Goal: Task Accomplishment & Management: Use online tool/utility

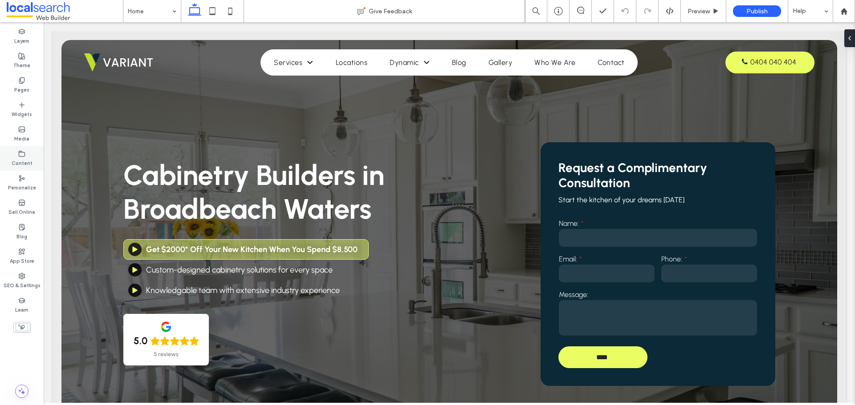
click at [28, 160] on label "Content" at bounding box center [22, 163] width 21 height 10
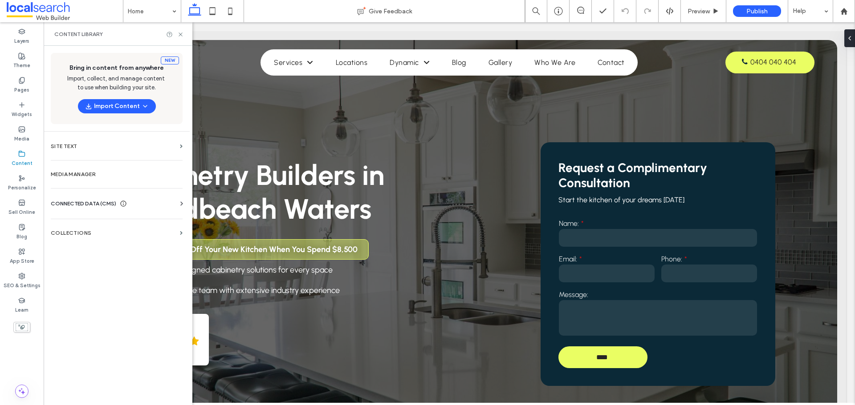
click at [138, 98] on div "New Bring in content from anywhere Import, collect, and manage content to use w…" at bounding box center [117, 88] width 132 height 71
click at [132, 104] on button "Import Content" at bounding box center [117, 106] width 78 height 14
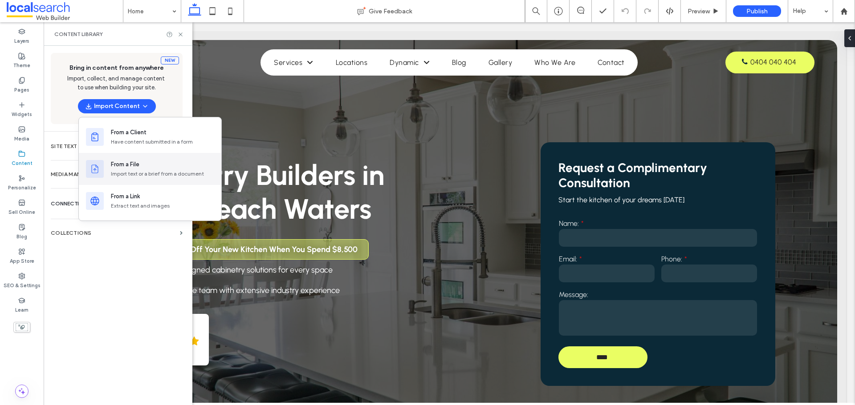
click at [149, 174] on div "Import text or a brief from a document" at bounding box center [162, 174] width 103 height 8
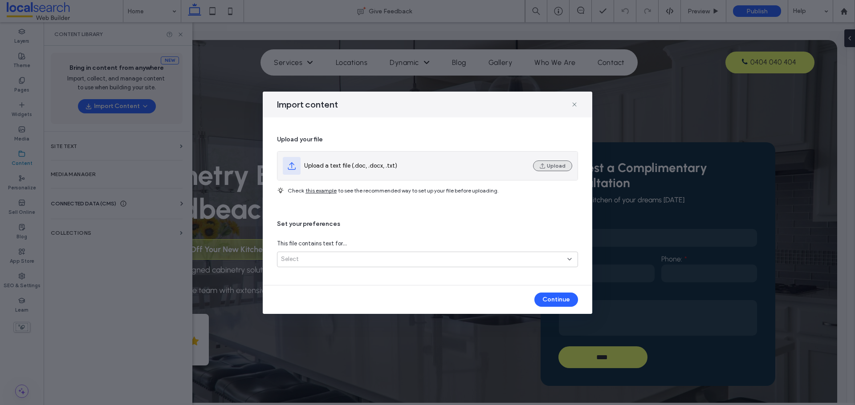
click at [547, 164] on button "Upload" at bounding box center [552, 166] width 39 height 11
click at [543, 164] on use "button" at bounding box center [541, 165] width 5 height 5
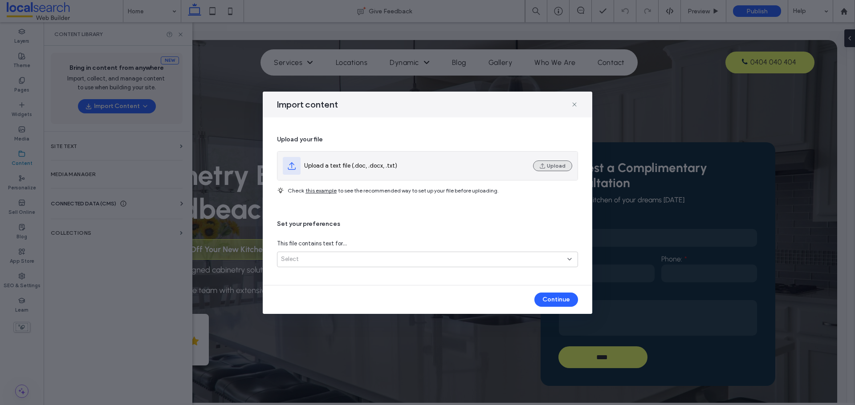
click at [543, 164] on body ".wqwq-1{fill:#231f20;} .cls-1q, .cls-2q { fill-rule: evenodd; } .cls-2q { fill:…" at bounding box center [427, 202] width 855 height 405
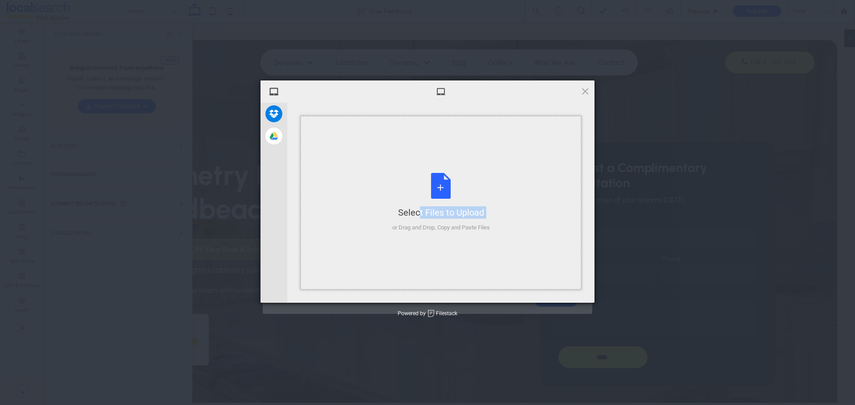
click at [543, 164] on div "Select Files to Upload or Drag and Drop, Copy and Paste Files" at bounding box center [440, 203] width 280 height 174
type input "**********"
click at [588, 92] on span at bounding box center [585, 91] width 10 height 10
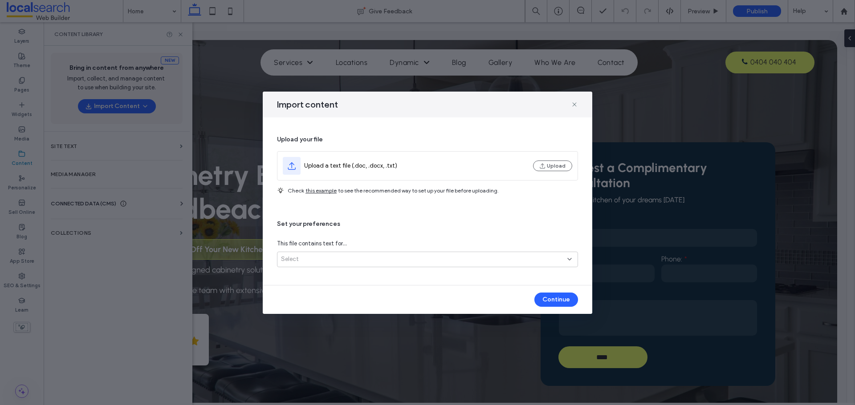
click at [464, 252] on div "Select" at bounding box center [427, 260] width 301 height 16
click at [321, 288] on span "Several site pages" at bounding box center [305, 291] width 49 height 9
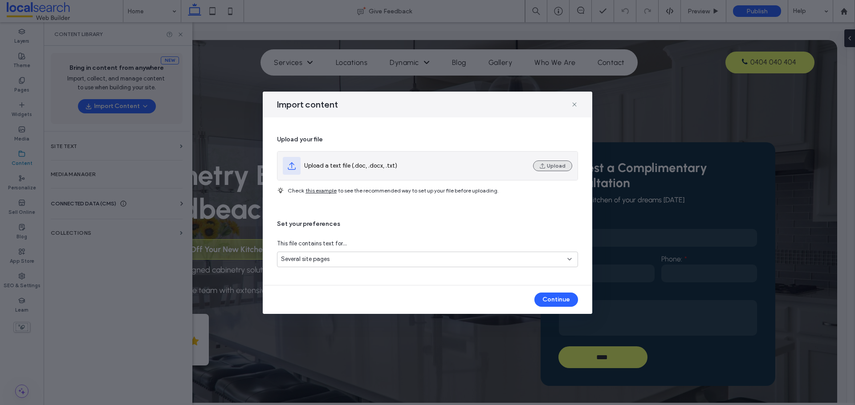
click at [541, 166] on icon "button" at bounding box center [542, 165] width 7 height 7
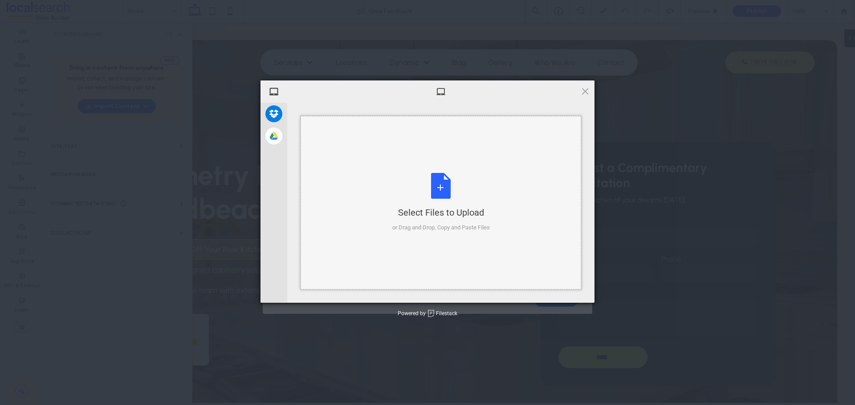
click at [413, 181] on div "Select Files to Upload or Drag and Drop, Copy and Paste Files" at bounding box center [440, 202] width 97 height 59
type input "**********"
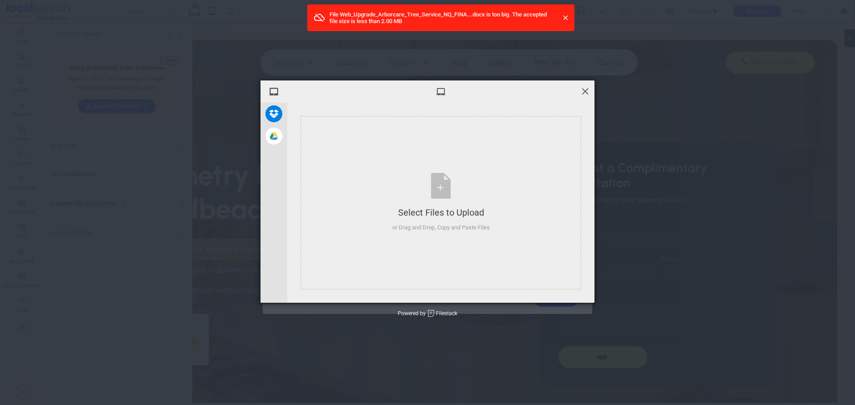
click at [584, 91] on span at bounding box center [585, 91] width 10 height 10
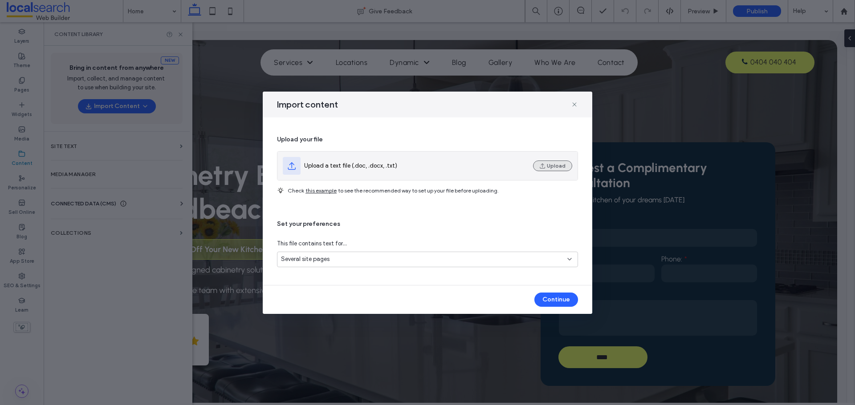
click at [547, 170] on span "button" at bounding box center [543, 166] width 8 height 9
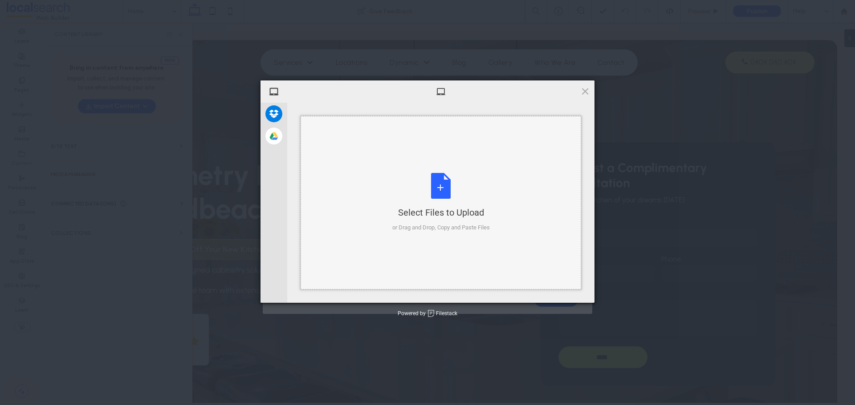
click at [457, 170] on div "Select Files to Upload or Drag and Drop, Copy and Paste Files" at bounding box center [440, 203] width 280 height 174
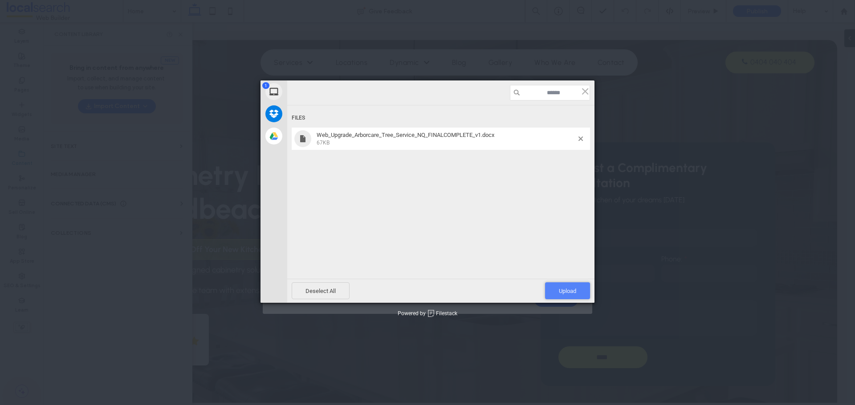
click at [561, 288] on span "Upload 1" at bounding box center [567, 291] width 17 height 7
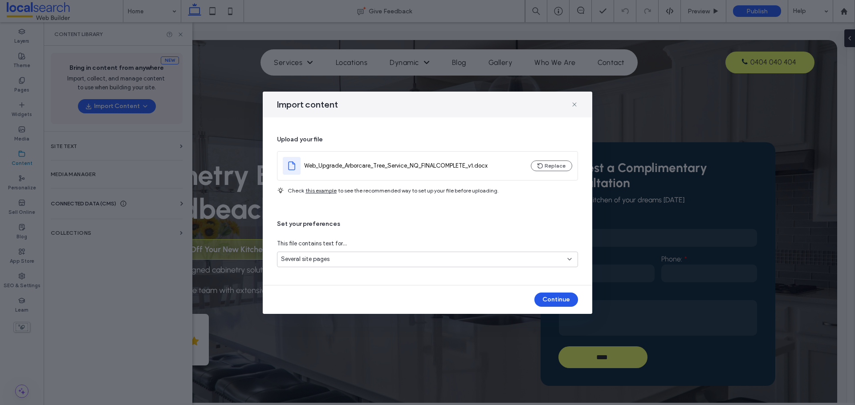
click at [556, 301] on button "Continue" at bounding box center [556, 300] width 44 height 14
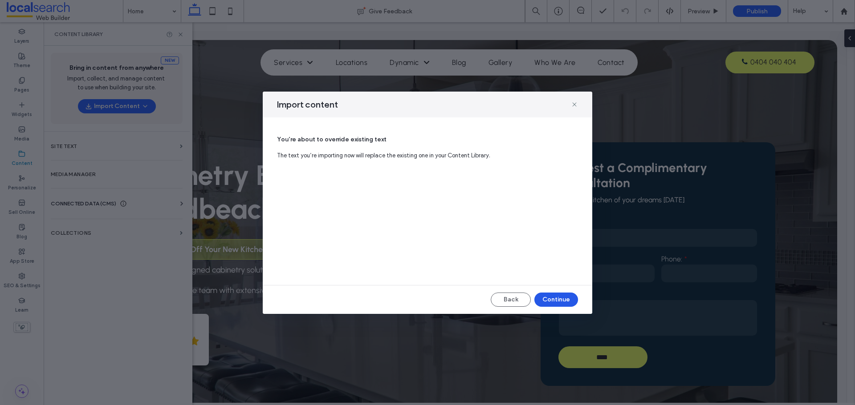
click at [556, 301] on button "Continue" at bounding box center [556, 300] width 44 height 14
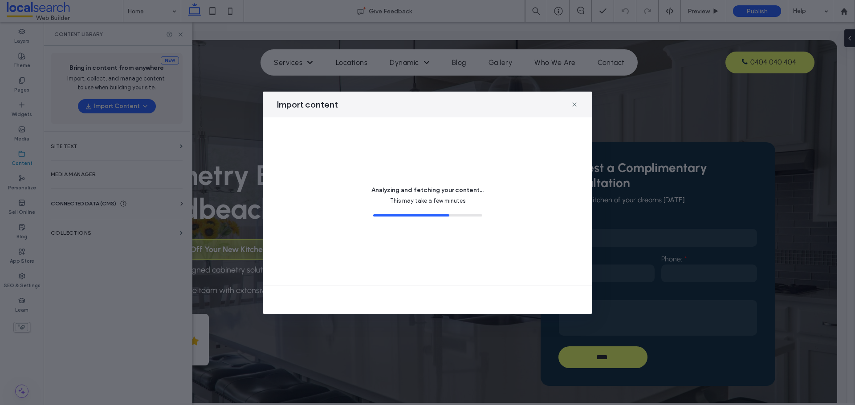
click at [413, 189] on span "Analyzing and fetching your content..." at bounding box center [427, 190] width 112 height 9
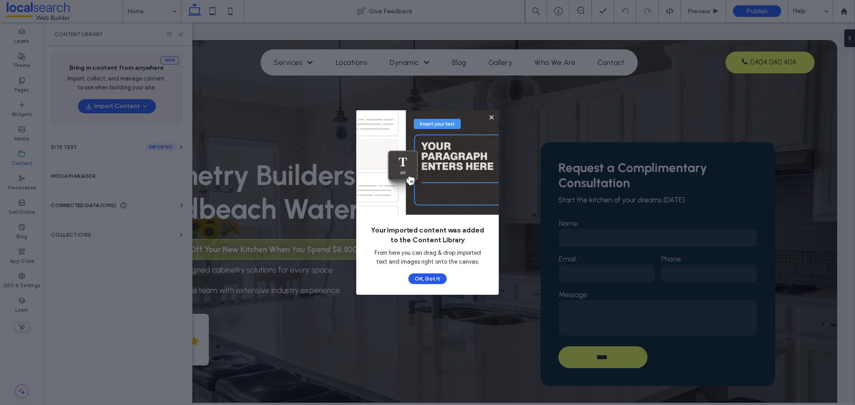
click at [437, 280] on button "OK, Got It" at bounding box center [427, 279] width 38 height 11
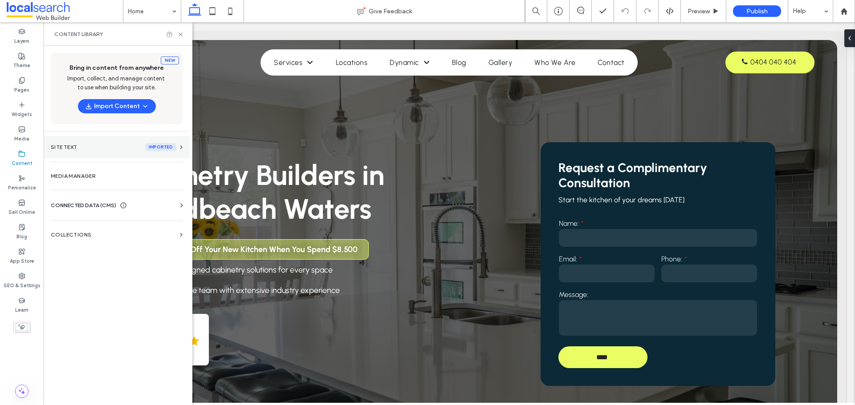
click at [121, 153] on section "Site Text imported" at bounding box center [117, 147] width 146 height 22
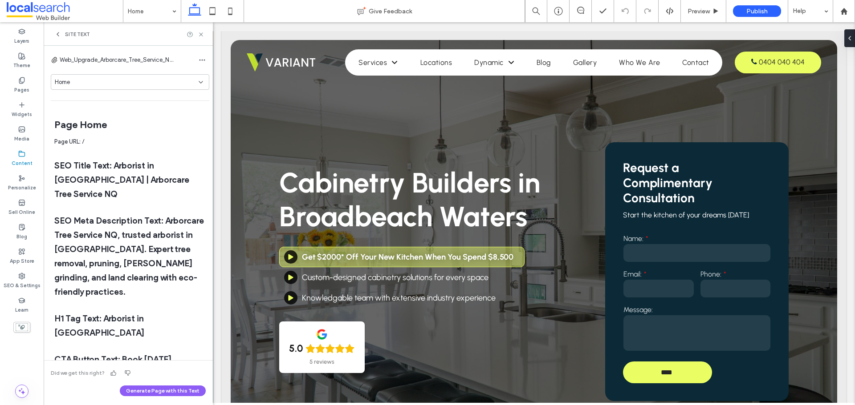
click at [119, 81] on div "Home" at bounding box center [127, 82] width 144 height 9
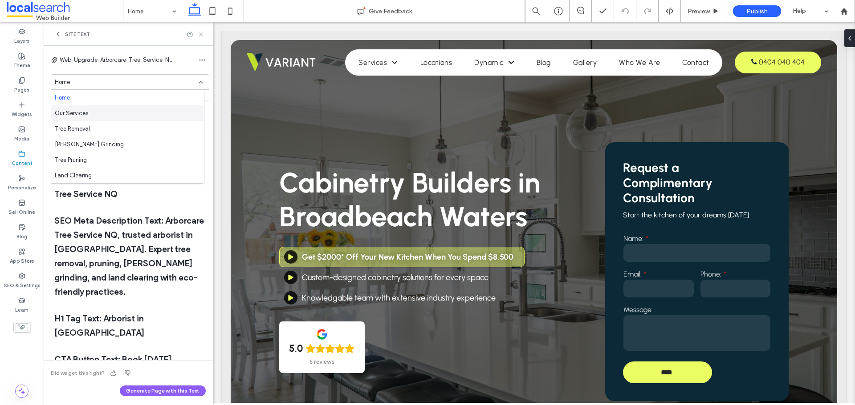
click at [122, 116] on div "Our Services" at bounding box center [127, 113] width 153 height 16
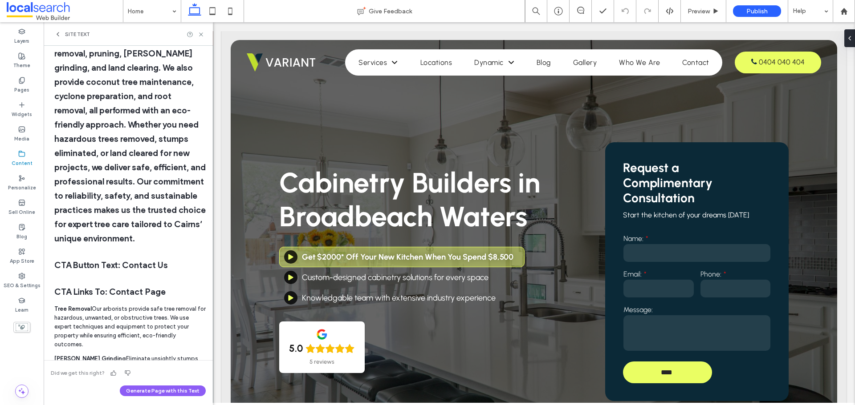
scroll to position [590, 0]
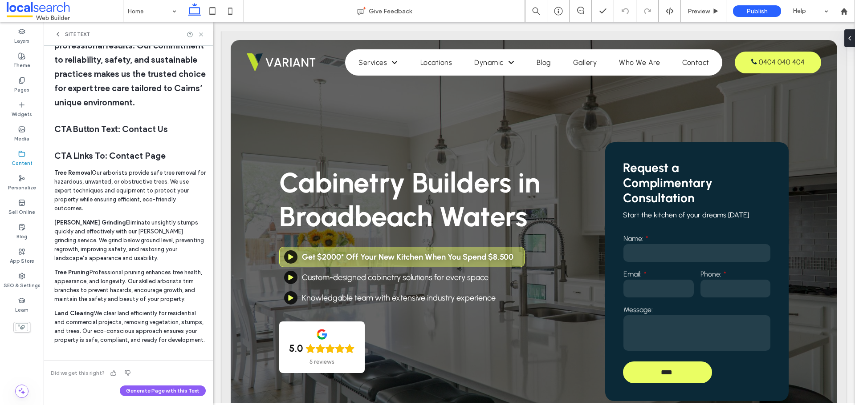
click at [130, 189] on p "Tree Removal Our arborists provide safe tree removal for hazardous, unwanted, o…" at bounding box center [129, 191] width 151 height 45
click at [70, 35] on span "Site Text" at bounding box center [77, 34] width 25 height 7
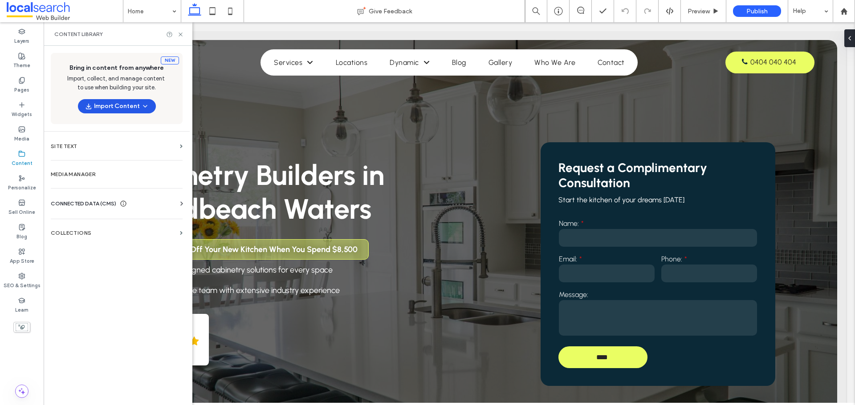
click at [87, 107] on icon "button" at bounding box center [88, 106] width 7 height 7
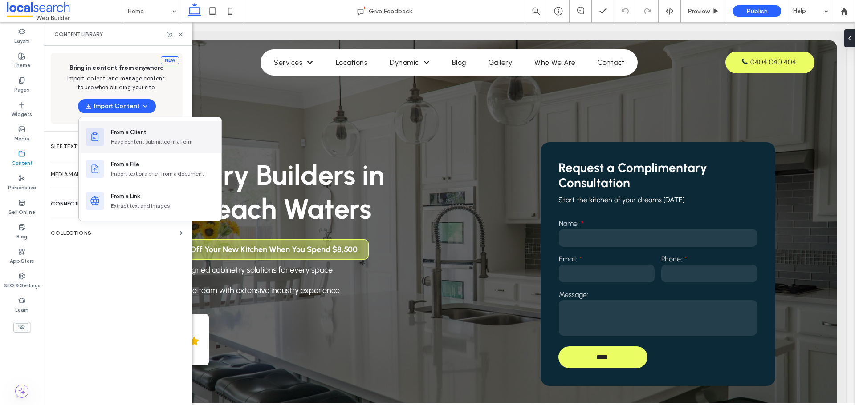
click at [132, 138] on div "Have content submitted in a form" at bounding box center [162, 142] width 103 height 8
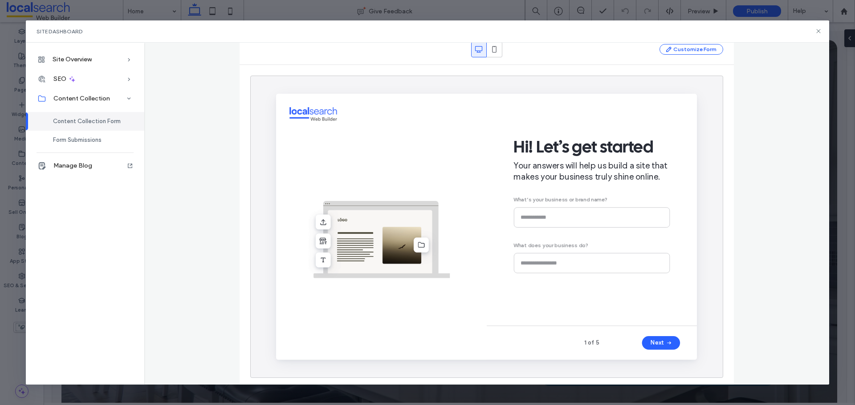
scroll to position [71, 0]
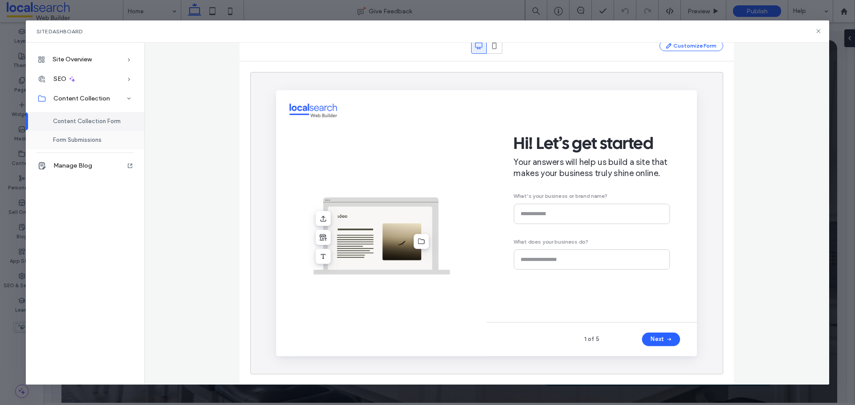
click at [89, 142] on span "Form Submissions" at bounding box center [77, 140] width 49 height 7
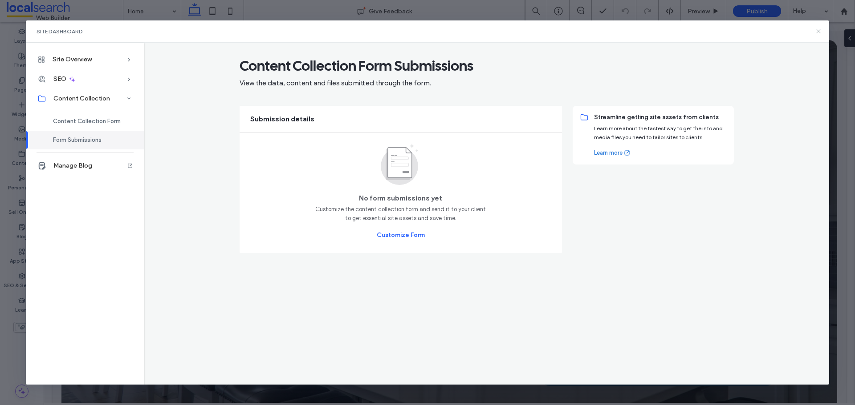
click at [818, 33] on icon at bounding box center [817, 31] width 7 height 7
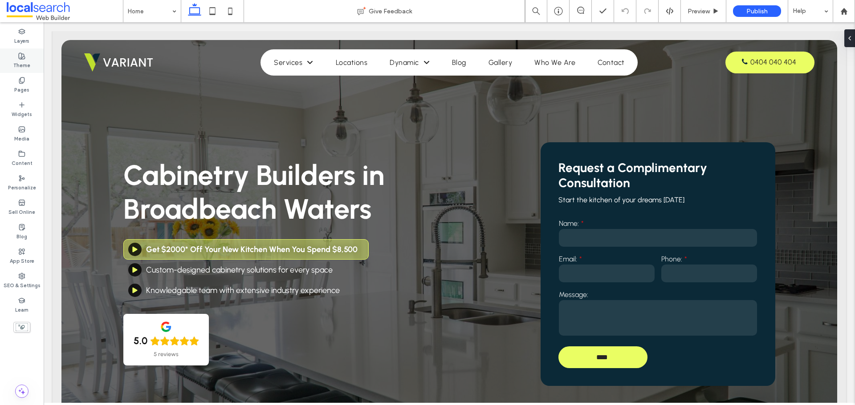
click at [30, 68] on div "Theme" at bounding box center [22, 61] width 44 height 24
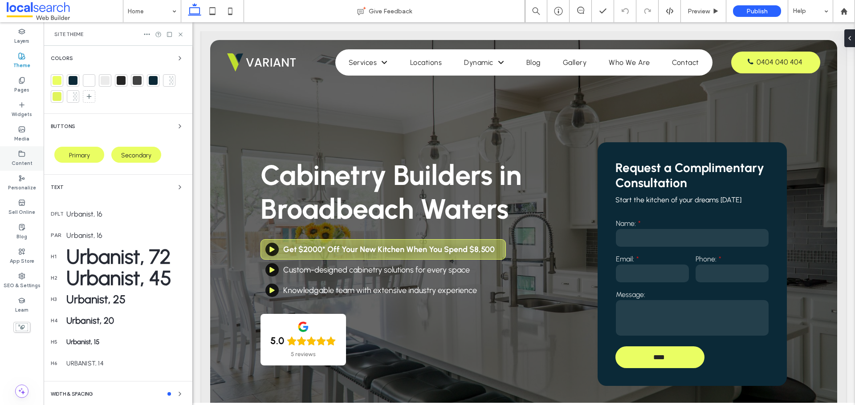
click at [28, 154] on div "Content" at bounding box center [22, 158] width 44 height 24
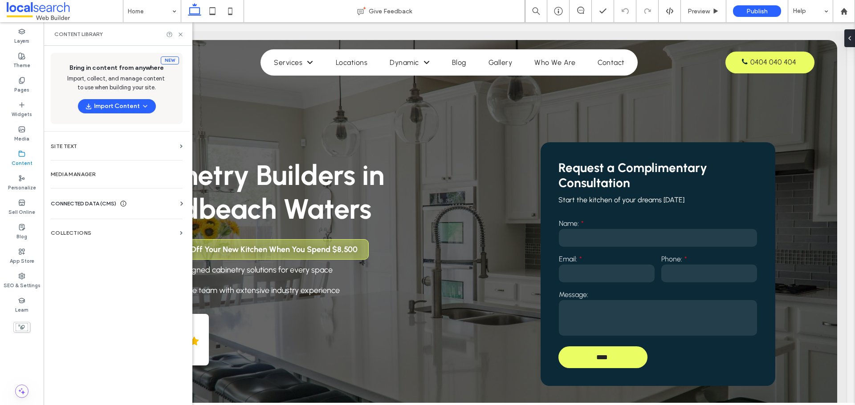
click at [126, 104] on button "Import Content" at bounding box center [117, 106] width 78 height 14
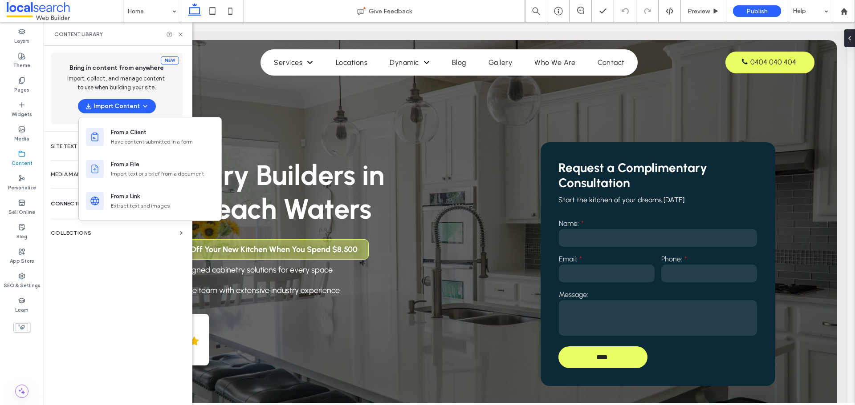
click at [123, 78] on span "Import, collect, and manage content to use when building your site." at bounding box center [116, 83] width 99 height 18
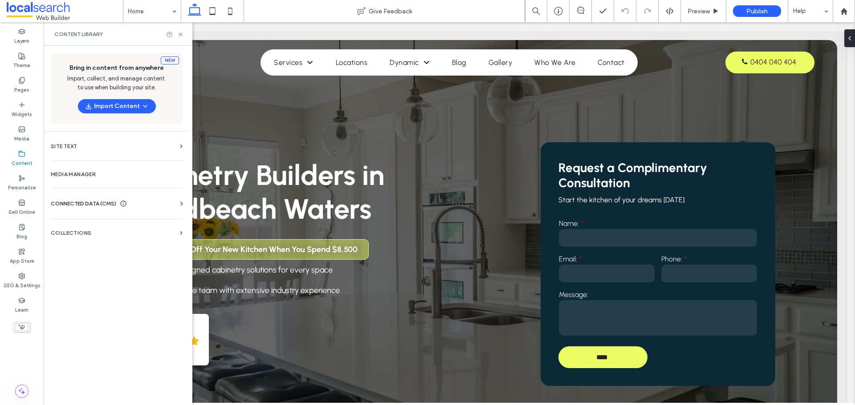
click at [159, 160] on div "New Bring in content from anywhere Import, collect, and manage content to use w…" at bounding box center [117, 225] width 146 height 358
click at [161, 149] on label "Site Text" at bounding box center [114, 146] width 126 height 6
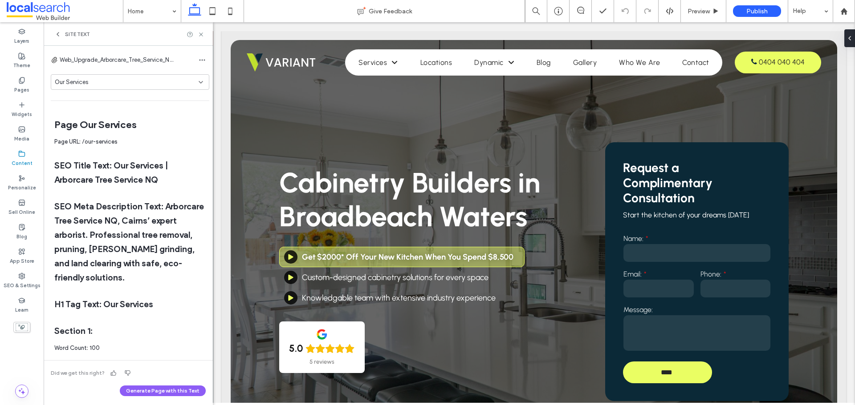
click at [170, 78] on div "Our Services" at bounding box center [127, 82] width 144 height 9
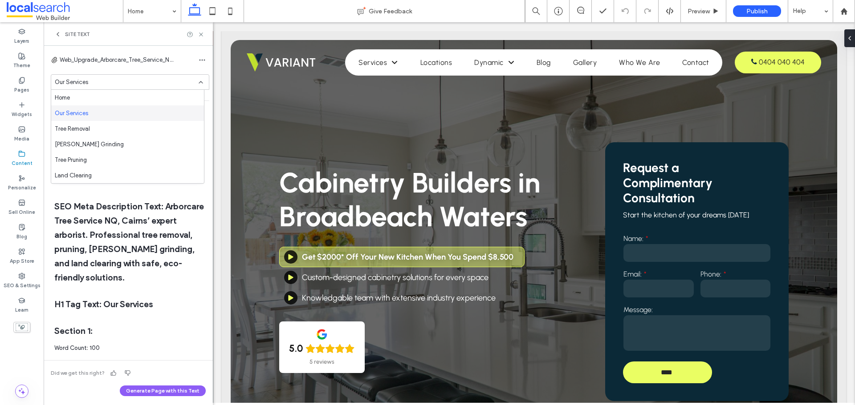
click at [79, 117] on span "Our Services" at bounding box center [71, 113] width 33 height 9
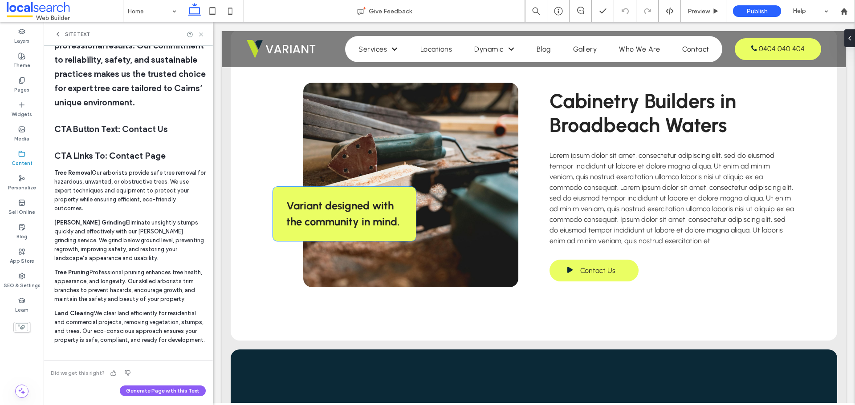
scroll to position [445, 0]
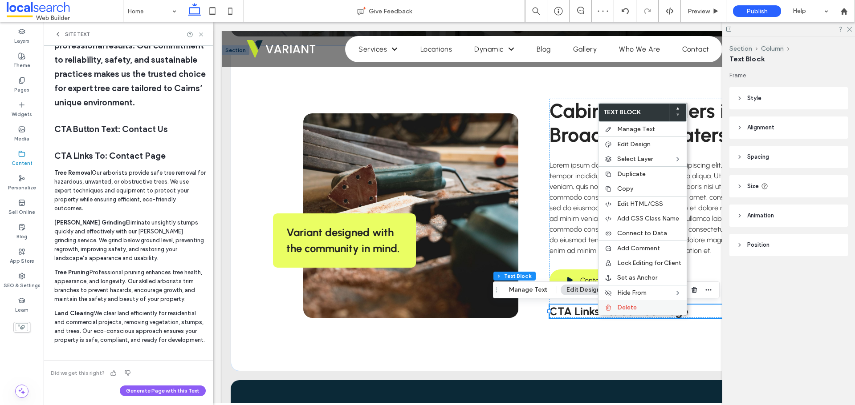
click at [619, 311] on span "Delete" at bounding box center [627, 308] width 20 height 8
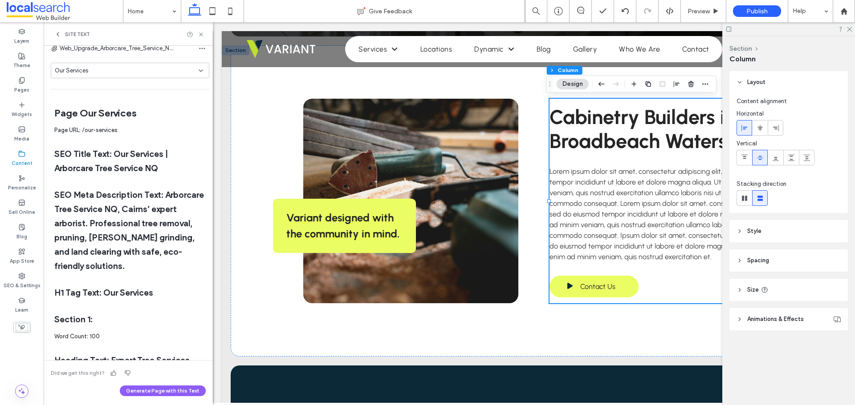
scroll to position [0, 0]
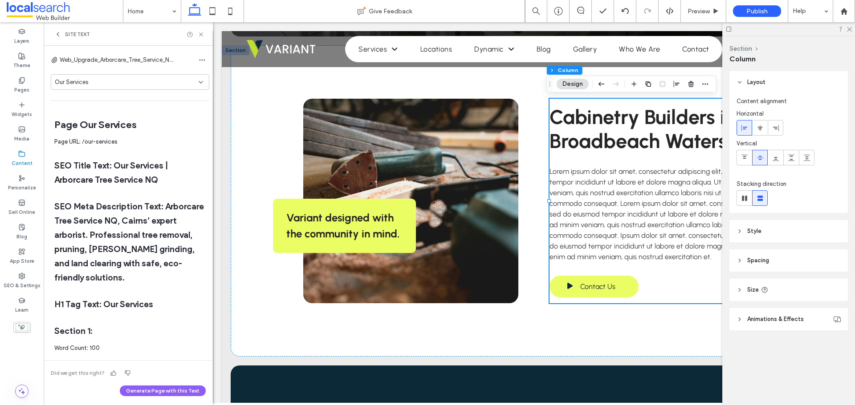
click at [61, 35] on icon at bounding box center [57, 34] width 7 height 7
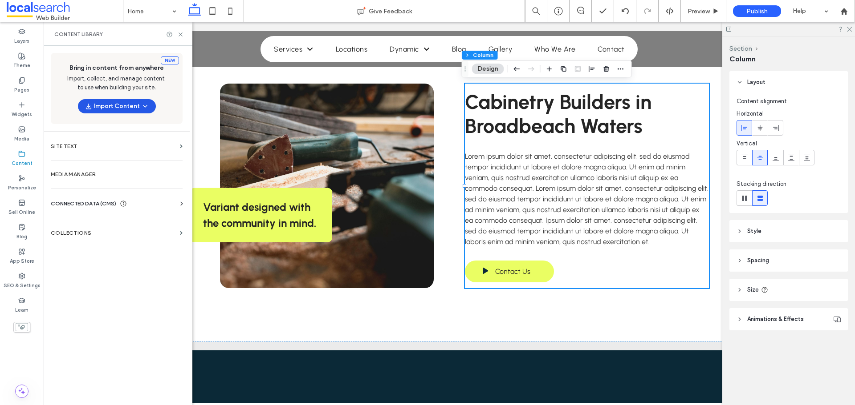
click at [130, 107] on button "Import Content" at bounding box center [117, 106] width 78 height 14
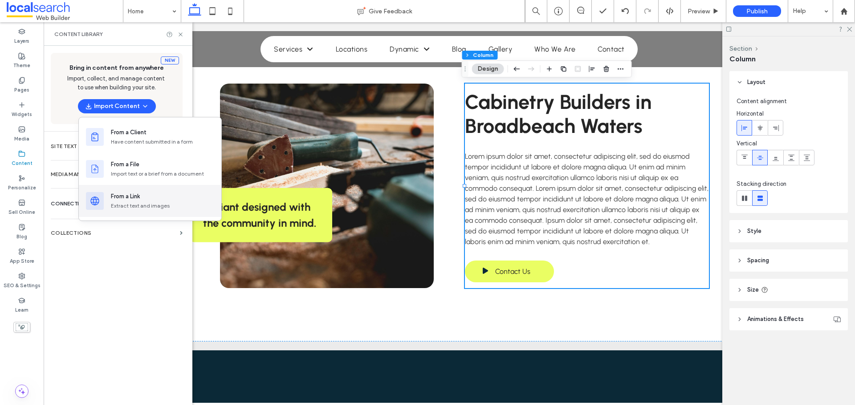
click at [148, 195] on div "From a Link" at bounding box center [162, 196] width 103 height 9
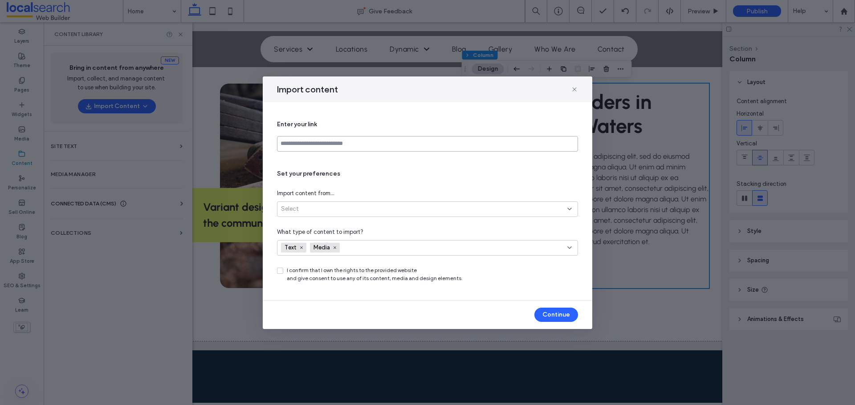
click at [338, 147] on input at bounding box center [427, 144] width 301 height 16
click at [359, 214] on div "Select" at bounding box center [427, 210] width 301 height 16
click at [342, 238] on span "All site pages (up to 30)" at bounding box center [312, 240] width 63 height 9
click at [320, 130] on div "Enter your link" at bounding box center [427, 136] width 301 height 32
click at [321, 141] on input at bounding box center [427, 144] width 301 height 16
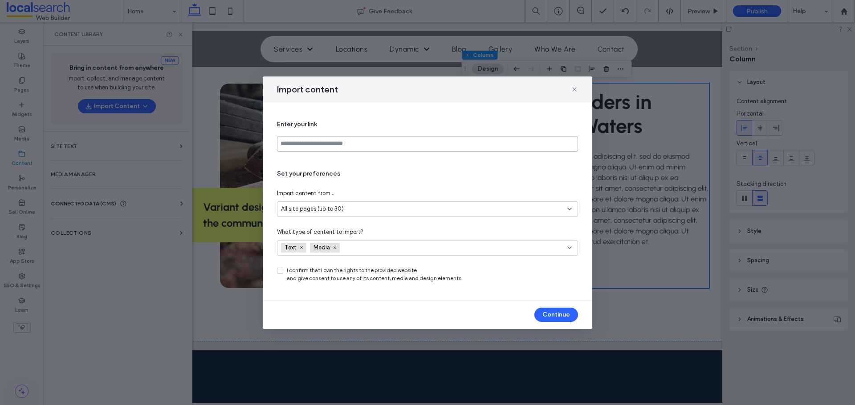
paste input "**********"
type input "**********"
click at [281, 271] on icon at bounding box center [280, 271] width 4 height 3
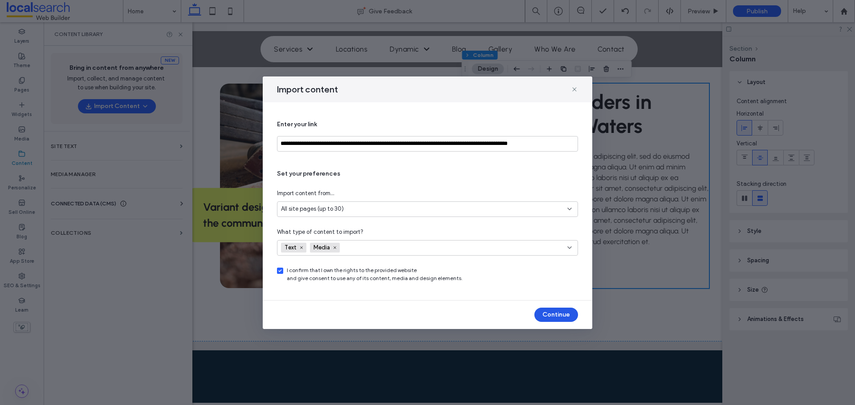
click at [545, 318] on button "Continue" at bounding box center [556, 315] width 44 height 14
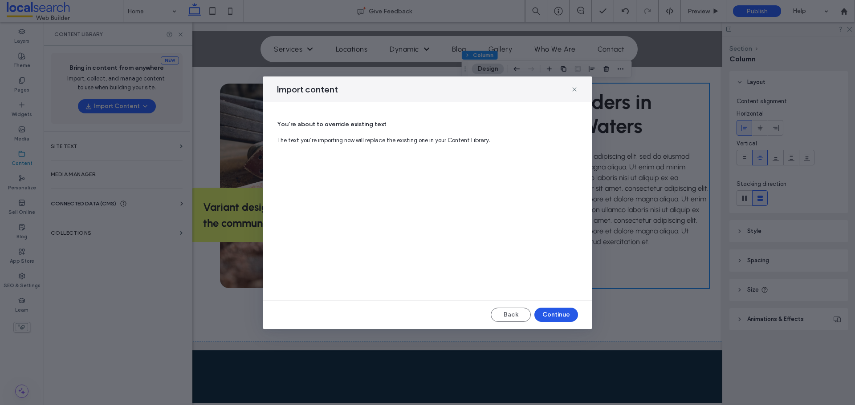
click at [552, 314] on button "Continue" at bounding box center [556, 315] width 44 height 14
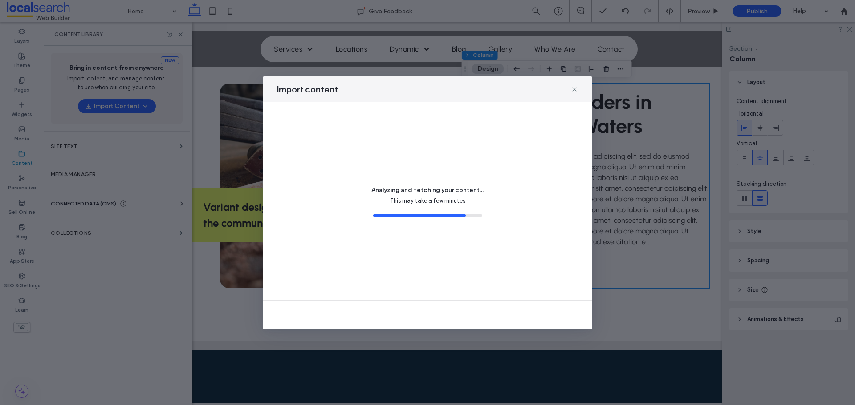
click at [428, 97] on div "Import content" at bounding box center [427, 90] width 329 height 26
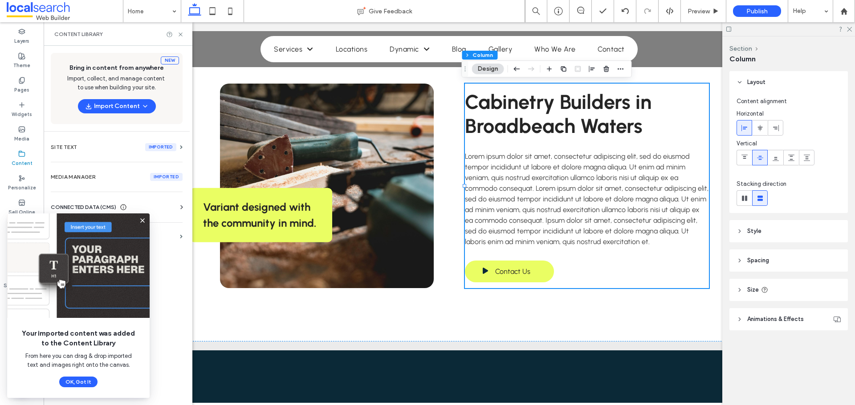
click at [143, 217] on icon at bounding box center [142, 220] width 7 height 7
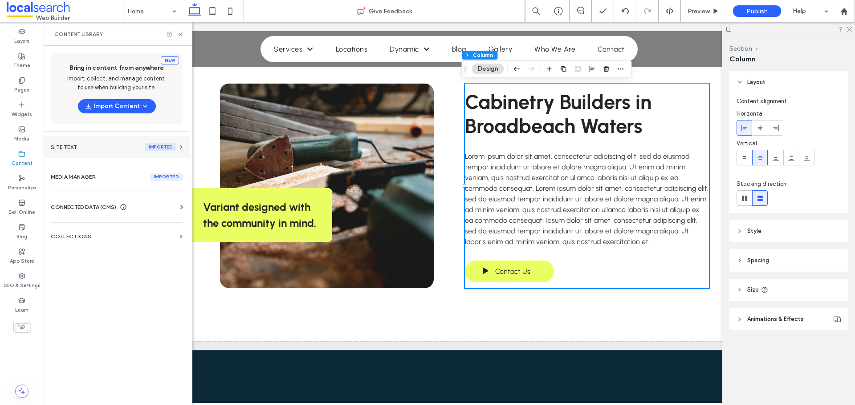
click at [171, 140] on section "Site Text imported" at bounding box center [117, 147] width 146 height 22
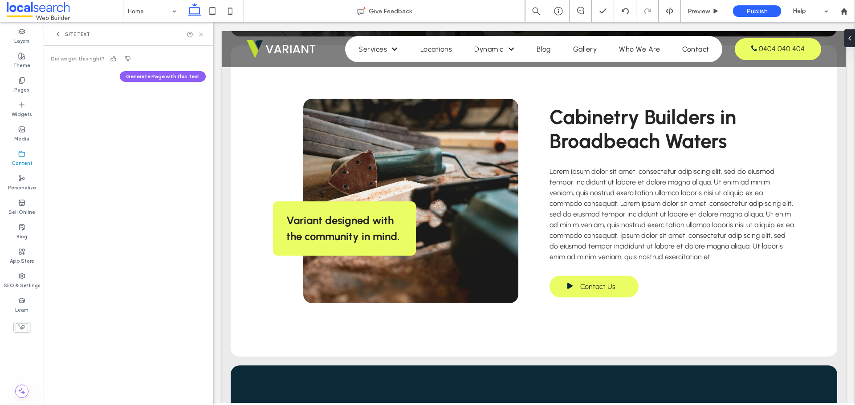
click at [60, 36] on icon at bounding box center [57, 34] width 7 height 7
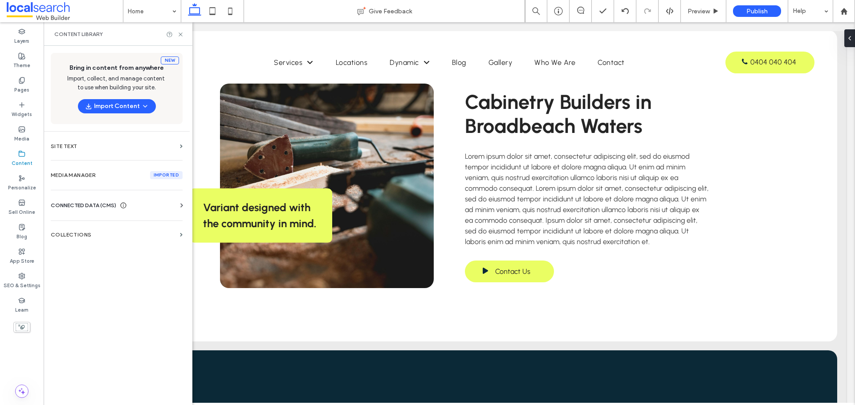
click at [132, 134] on div "New Bring in content from anywhere Import, collect, and manage content to use w…" at bounding box center [117, 225] width 146 height 358
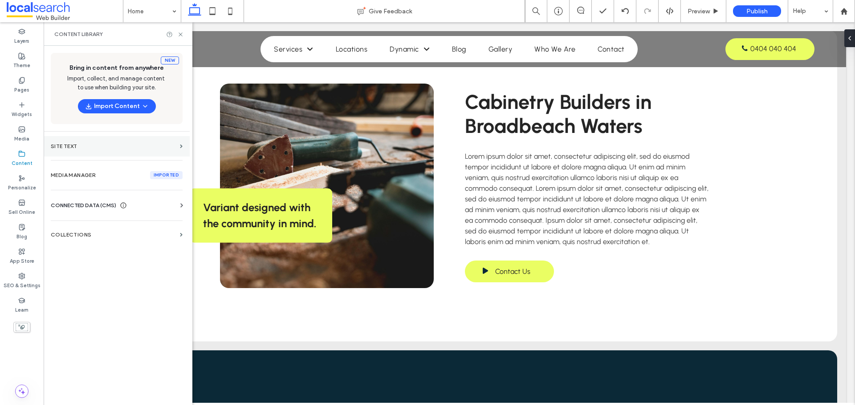
click at [129, 146] on label "Site Text" at bounding box center [114, 146] width 126 height 6
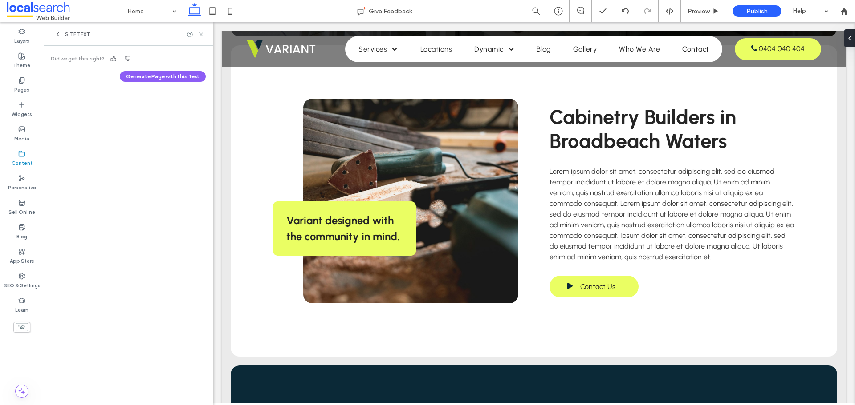
click at [129, 146] on div "Did we get this right? Generate Page with this Text Drag text to canvas" at bounding box center [128, 225] width 169 height 358
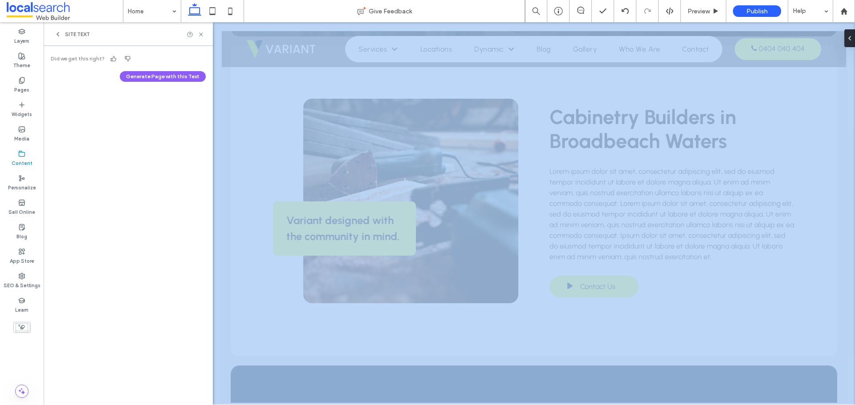
click at [129, 146] on div "Did we get this right? Generate Page with this Text Drag text to canvas" at bounding box center [128, 225] width 169 height 358
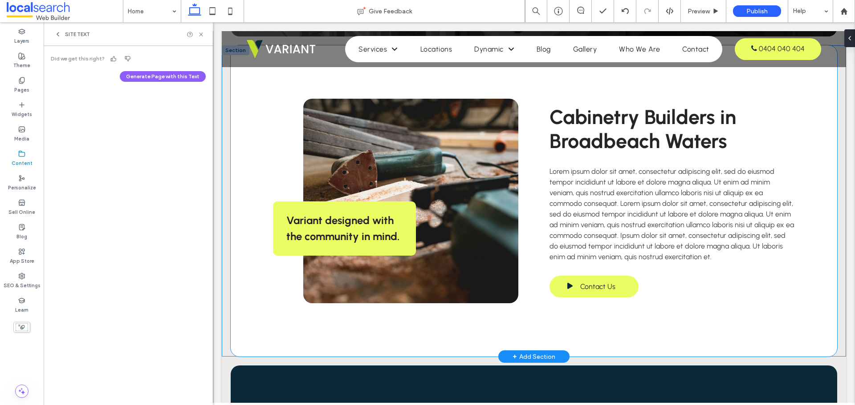
click at [337, 170] on link at bounding box center [410, 201] width 215 height 205
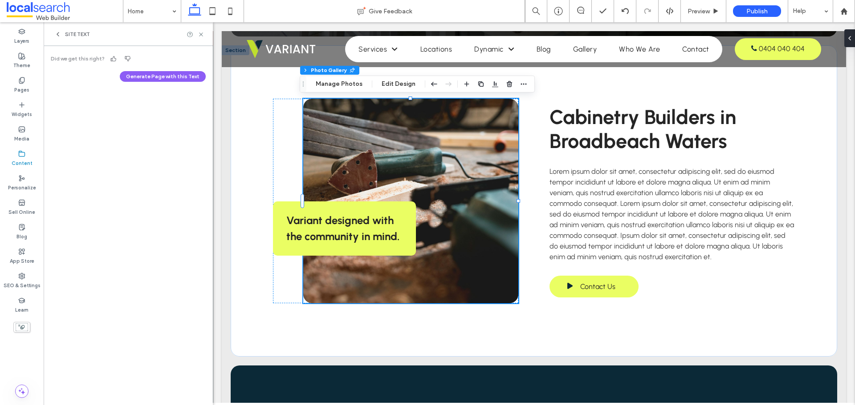
click at [57, 38] on div "Site Text" at bounding box center [128, 34] width 169 height 24
click at [57, 34] on use at bounding box center [58, 34] width 2 height 4
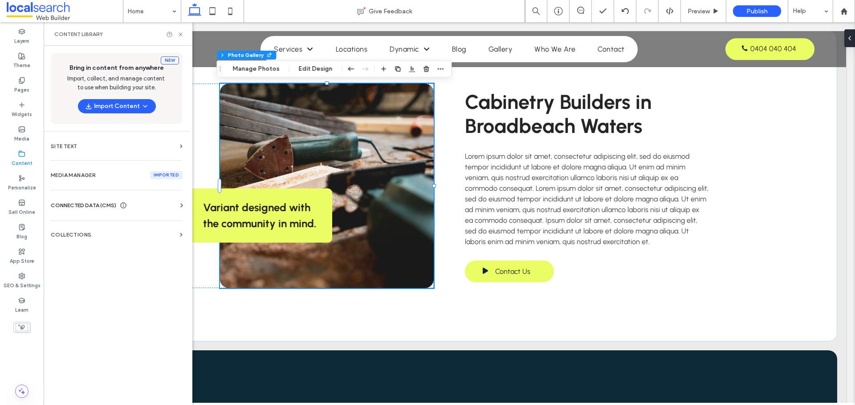
click at [104, 207] on span "CONNECTED DATA (CMS)" at bounding box center [83, 205] width 65 height 9
click at [99, 226] on label "Business Info" at bounding box center [118, 227] width 121 height 6
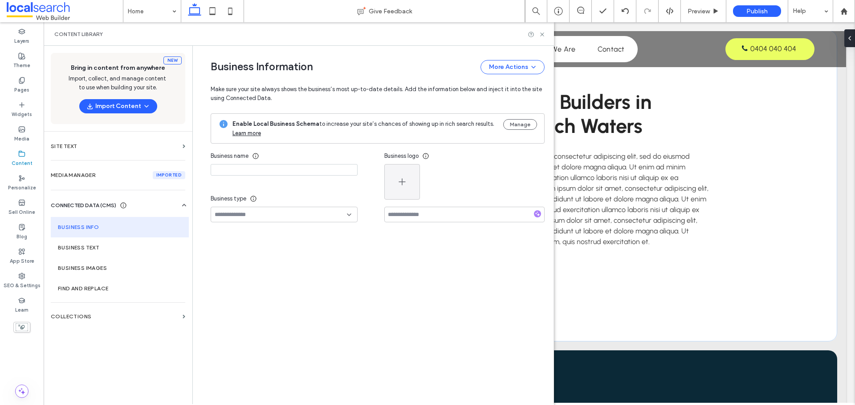
type input "**********"
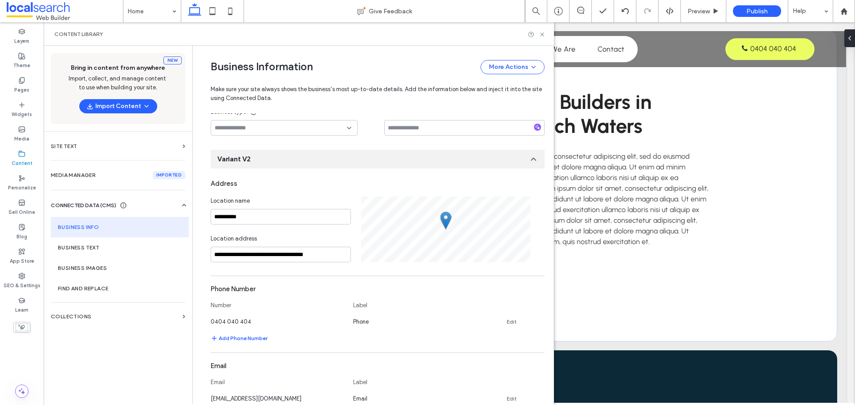
scroll to position [93, 0]
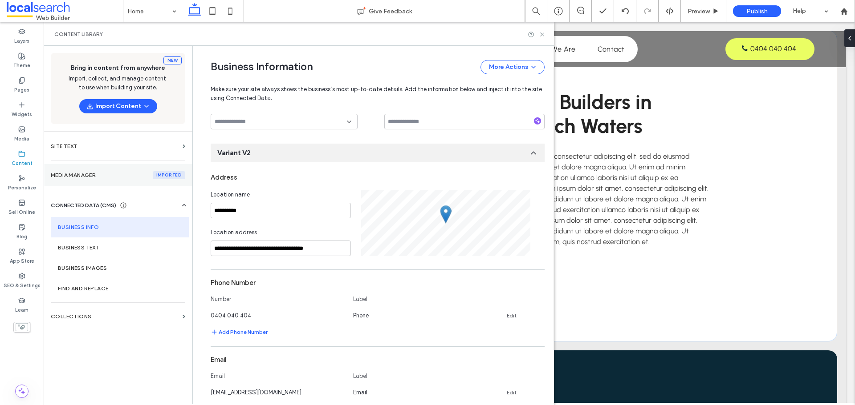
click at [93, 178] on label "Media Manager imported" at bounding box center [118, 175] width 134 height 8
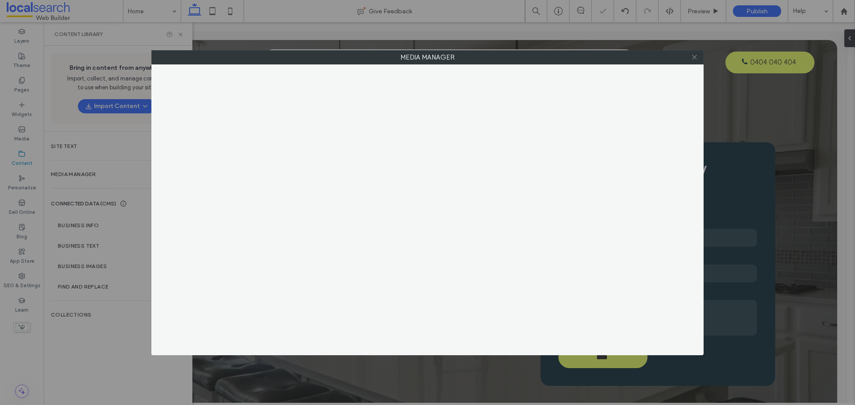
scroll to position [0, 0]
click at [695, 56] on use at bounding box center [694, 57] width 4 height 4
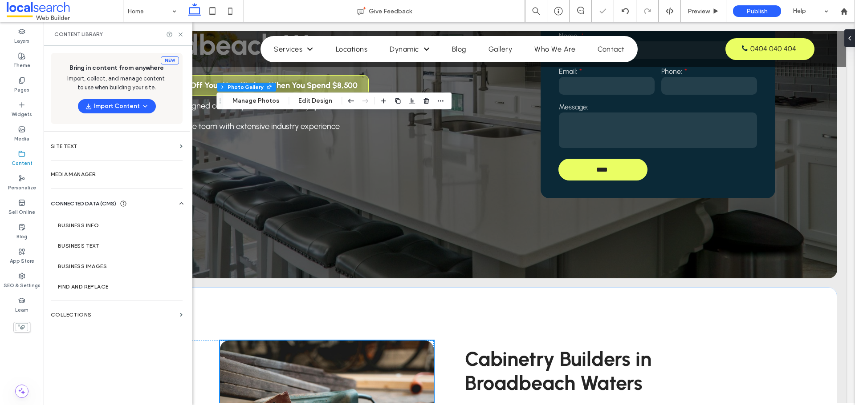
scroll to position [418, 0]
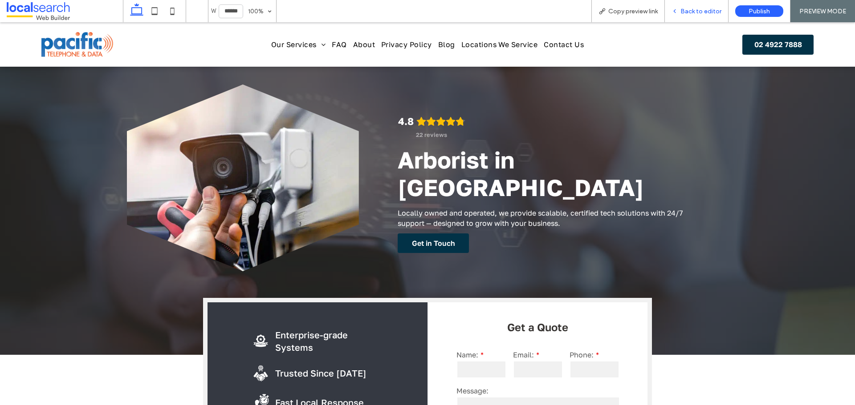
drag, startPoint x: 677, startPoint y: 12, endPoint x: 443, endPoint y: 41, distance: 235.4
click at [675, 12] on use at bounding box center [674, 11] width 2 height 3
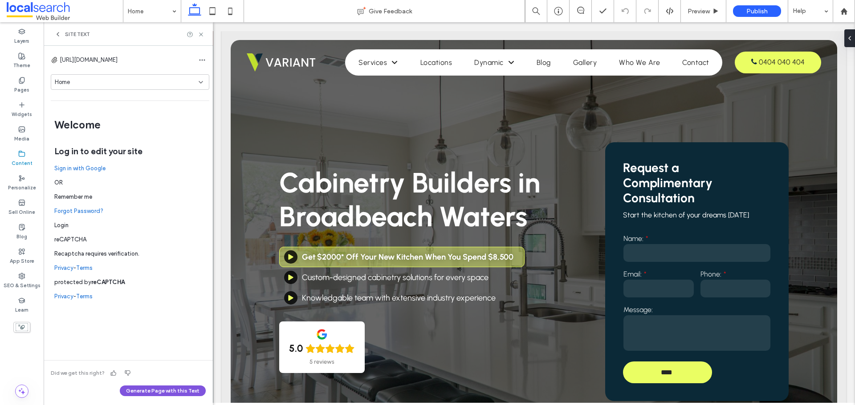
click at [163, 389] on button "Generate Page with this Text" at bounding box center [163, 391] width 86 height 11
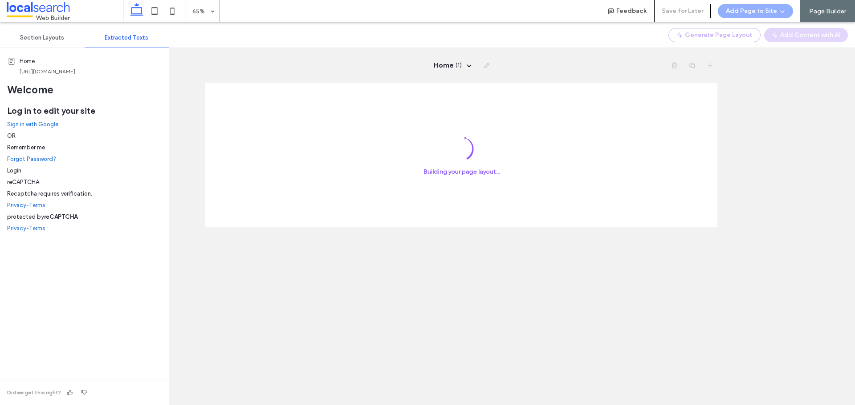
click at [49, 41] on span "Section Layouts" at bounding box center [42, 37] width 44 height 7
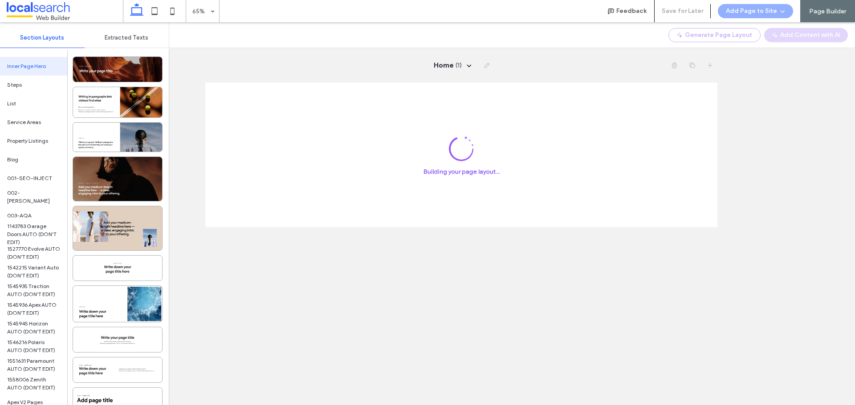
click at [140, 35] on span "Extracted Texts" at bounding box center [127, 37] width 44 height 7
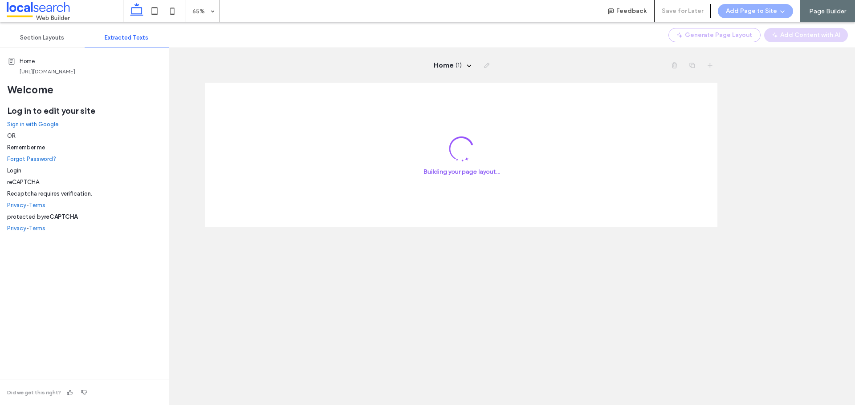
click at [122, 37] on span "Extracted Texts" at bounding box center [127, 37] width 44 height 7
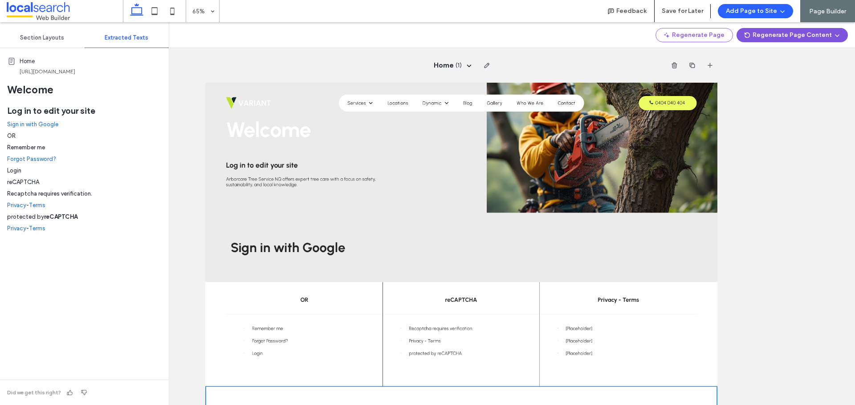
click at [838, 34] on icon "button" at bounding box center [836, 35] width 7 height 7
drag, startPoint x: 328, startPoint y: 28, endPoint x: 332, endPoint y: 32, distance: 5.1
click at [332, 32] on div "Regenerate Page Regenerate Page Content" at bounding box center [511, 35] width 685 height 26
click at [53, 44] on div "Section Layouts" at bounding box center [42, 38] width 85 height 20
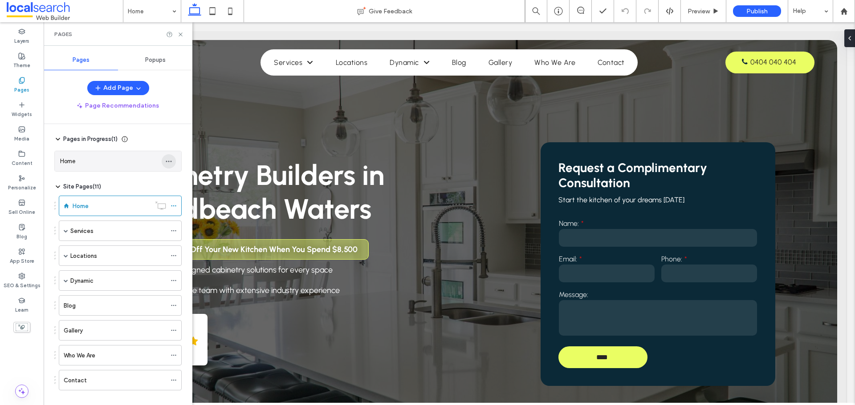
click at [169, 162] on icon "button" at bounding box center [168, 161] width 7 height 7
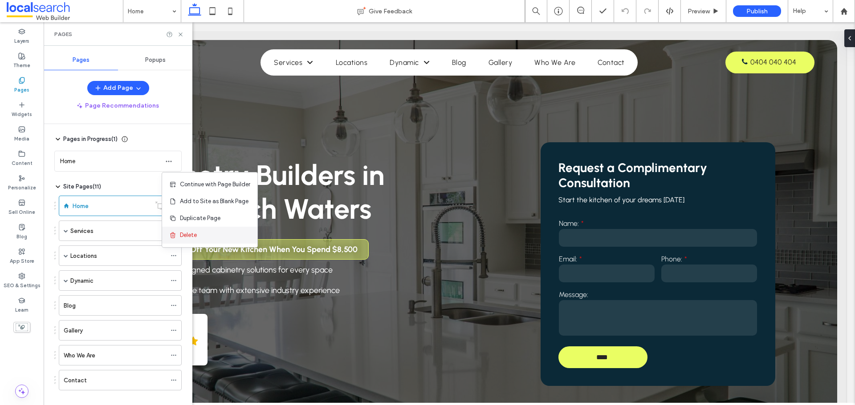
click at [184, 237] on span "Delete" at bounding box center [188, 235] width 17 height 9
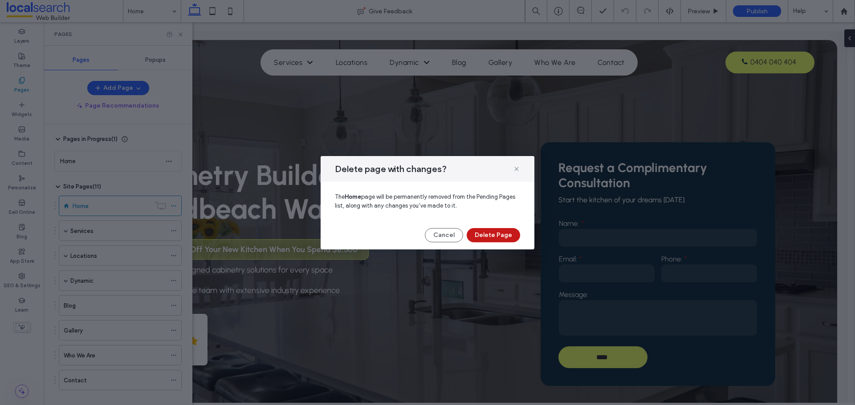
click at [487, 235] on button "Delete Page" at bounding box center [492, 235] width 53 height 14
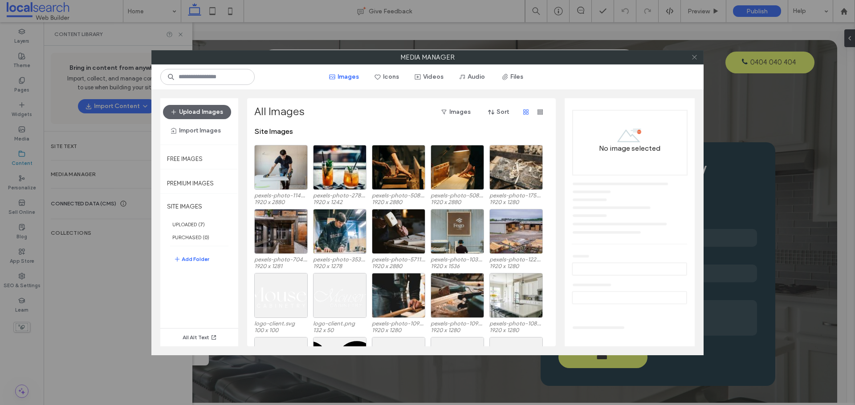
click at [691, 60] on icon at bounding box center [694, 57] width 7 height 7
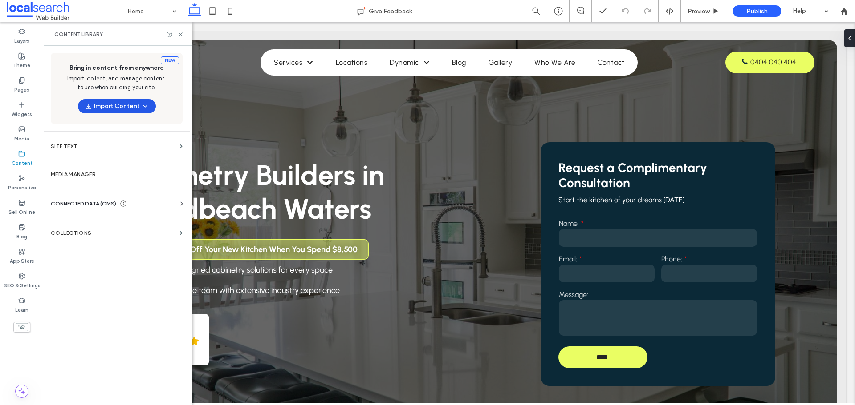
click at [130, 109] on button "Import Content" at bounding box center [117, 106] width 78 height 14
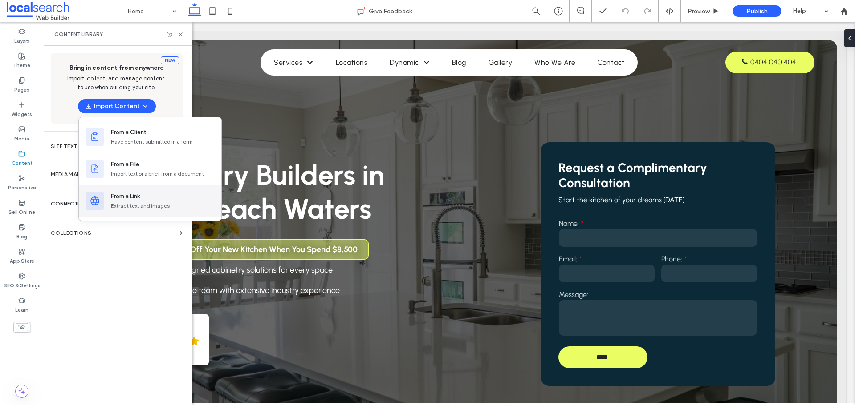
click at [142, 198] on div "From a Link" at bounding box center [162, 196] width 103 height 9
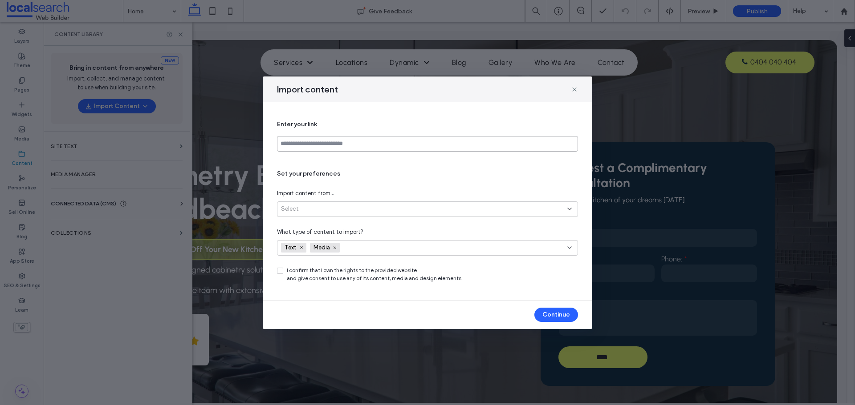
click at [380, 144] on input at bounding box center [427, 144] width 301 height 16
paste input "**********"
click at [371, 208] on div "Select" at bounding box center [424, 209] width 286 height 9
click at [311, 242] on span "All site pages (up to 30)" at bounding box center [312, 240] width 63 height 9
click at [511, 249] on div "Text Media" at bounding box center [410, 247] width 258 height 13
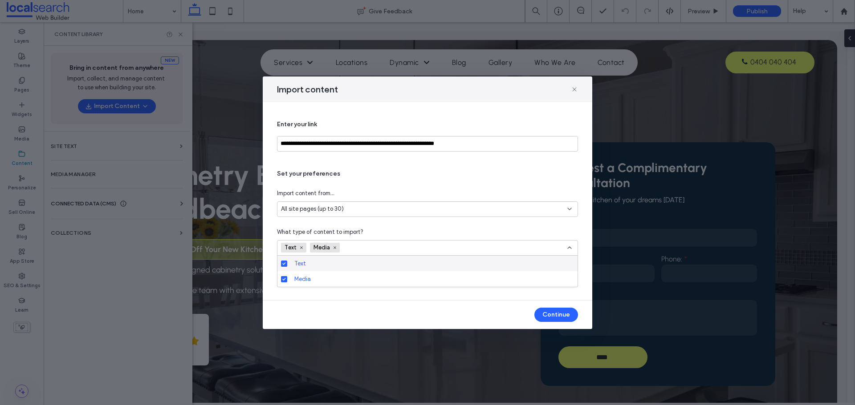
click at [498, 230] on div "What type of content to import?" at bounding box center [427, 232] width 301 height 9
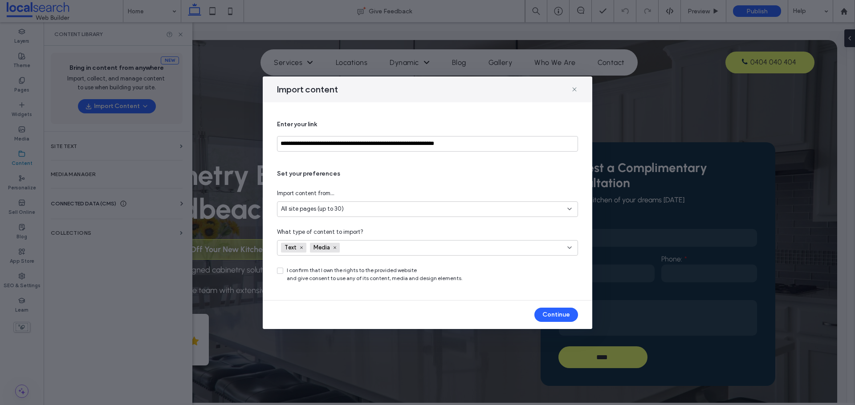
click at [349, 276] on span "I confirm that I own the rights to the provided website and give consent to use…" at bounding box center [375, 275] width 176 height 16
click at [276, 274] on div "**********" at bounding box center [427, 201] width 329 height 198
click at [281, 268] on span at bounding box center [280, 271] width 6 height 6
click at [289, 145] on input "**********" at bounding box center [427, 144] width 301 height 16
type input "**********"
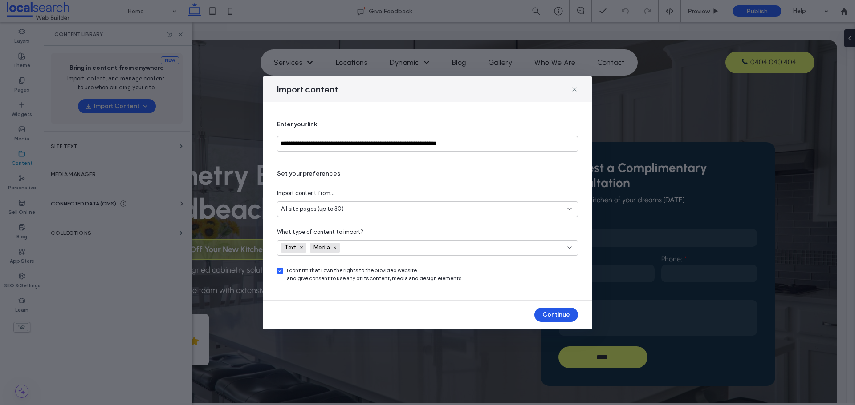
click at [559, 320] on button "Continue" at bounding box center [556, 315] width 44 height 14
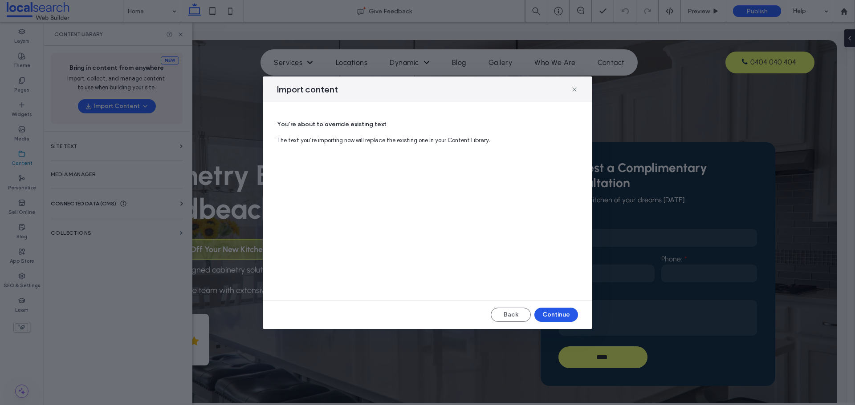
click at [556, 318] on button "Continue" at bounding box center [556, 315] width 44 height 14
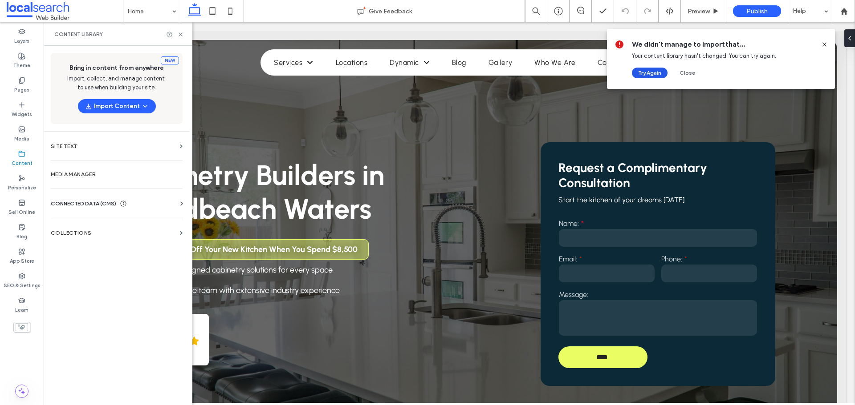
click at [648, 77] on button "Try Again" at bounding box center [650, 73] width 36 height 11
click at [112, 104] on button "Import Content" at bounding box center [117, 106] width 78 height 14
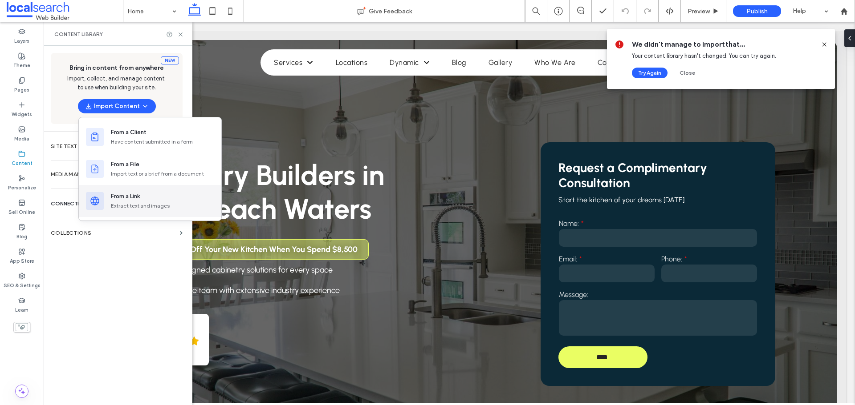
click at [127, 199] on div "From a Link" at bounding box center [125, 196] width 29 height 9
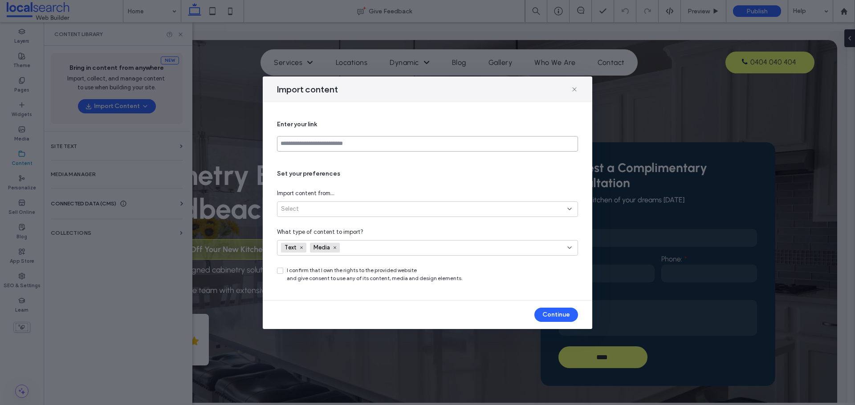
click at [340, 145] on input at bounding box center [427, 144] width 301 height 16
paste input "**********"
type input "**********"
click at [336, 215] on div "Select" at bounding box center [427, 210] width 301 height 16
click at [314, 237] on span "All site pages (up to 30)" at bounding box center [312, 240] width 63 height 9
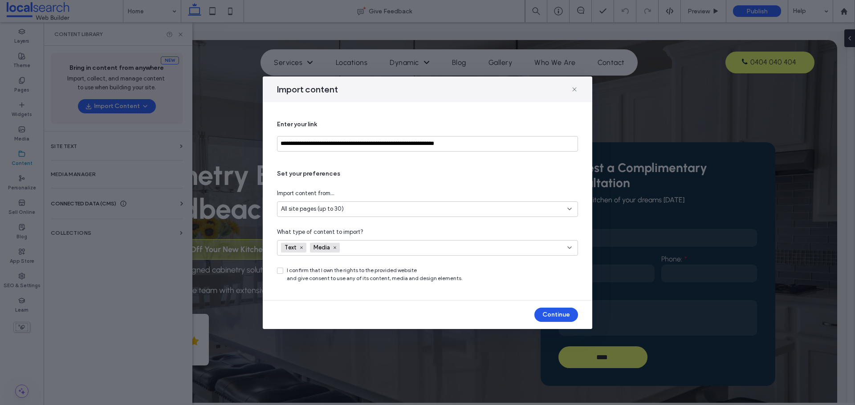
click at [565, 316] on button "Continue" at bounding box center [556, 315] width 44 height 14
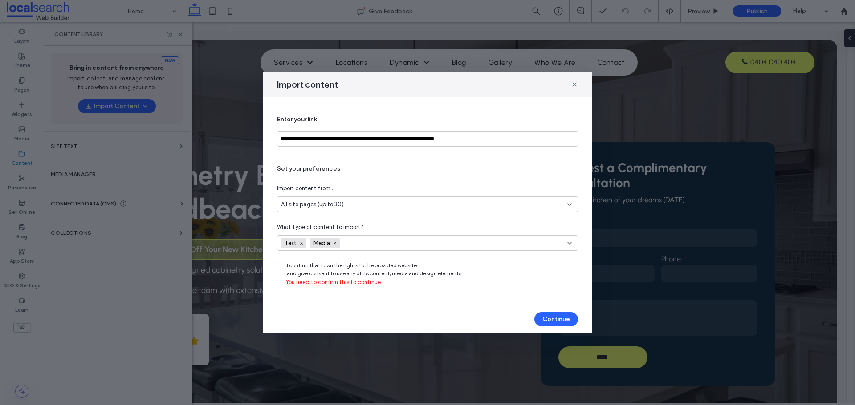
click at [308, 273] on span "I confirm that I own the rights to the provided website and give consent to use…" at bounding box center [375, 270] width 176 height 16
click at [273, 263] on div "**********" at bounding box center [427, 200] width 329 height 207
click at [286, 268] on div "I confirm that I own the rights to the provided website and give consent to use…" at bounding box center [427, 270] width 301 height 16
click at [280, 266] on icon at bounding box center [279, 266] width 3 height 3
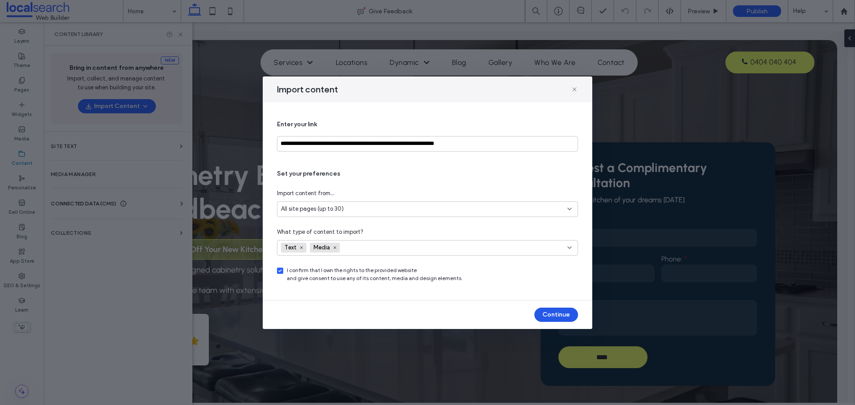
click at [554, 316] on button "Continue" at bounding box center [556, 315] width 44 height 14
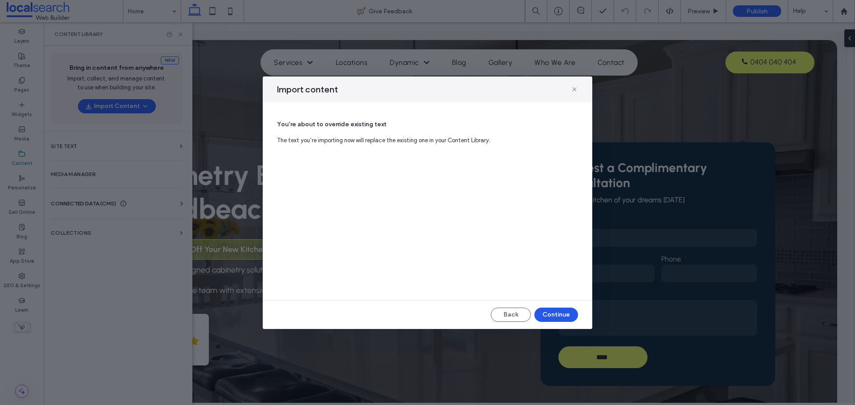
click at [554, 316] on button "Continue" at bounding box center [556, 315] width 44 height 14
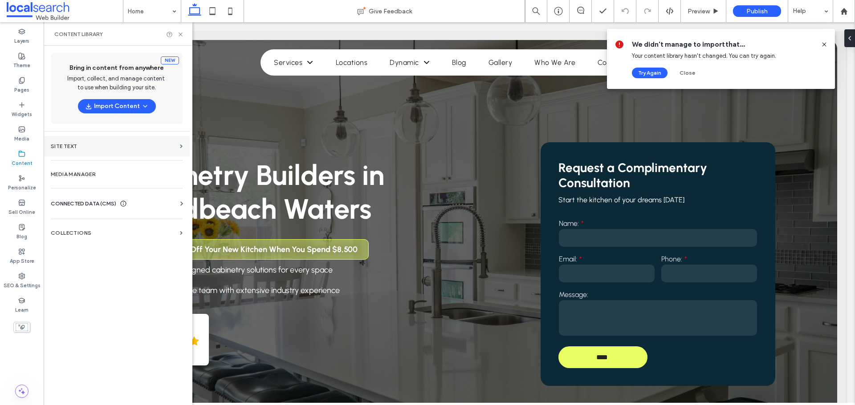
click at [93, 142] on section "Site Text" at bounding box center [117, 146] width 146 height 20
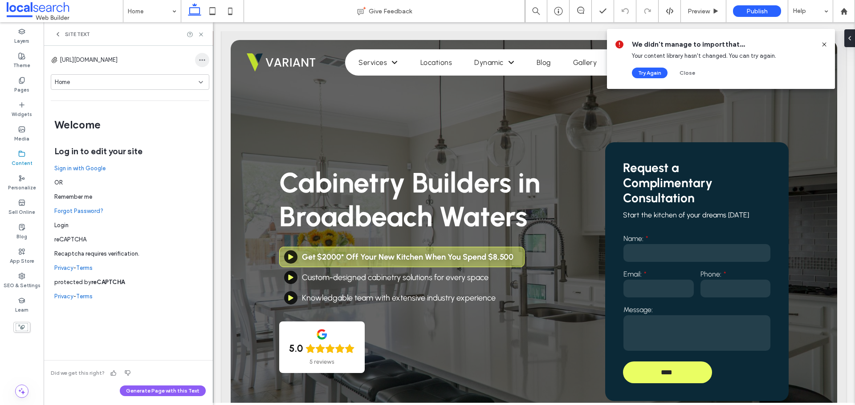
click at [195, 66] on span "button" at bounding box center [202, 60] width 14 height 14
click at [207, 85] on span at bounding box center [203, 83] width 11 height 10
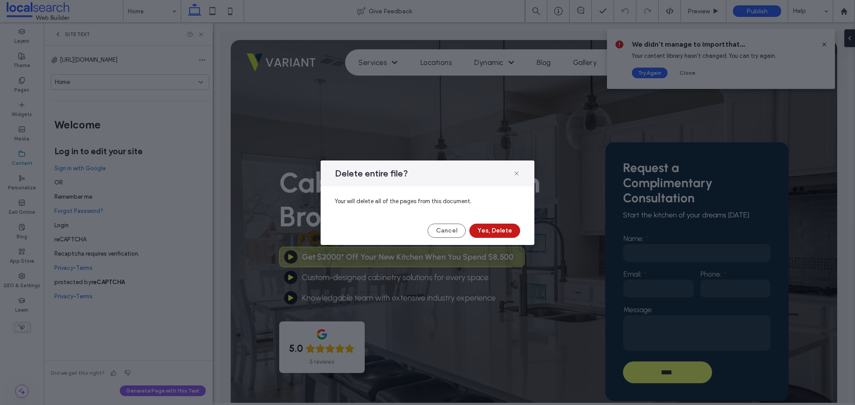
click at [504, 232] on button "Yes, Delete" at bounding box center [494, 231] width 51 height 14
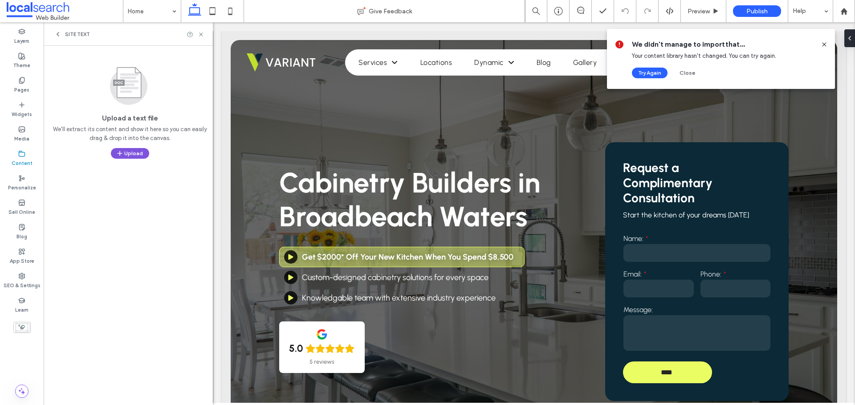
click at [116, 154] on icon "button" at bounding box center [119, 153] width 7 height 7
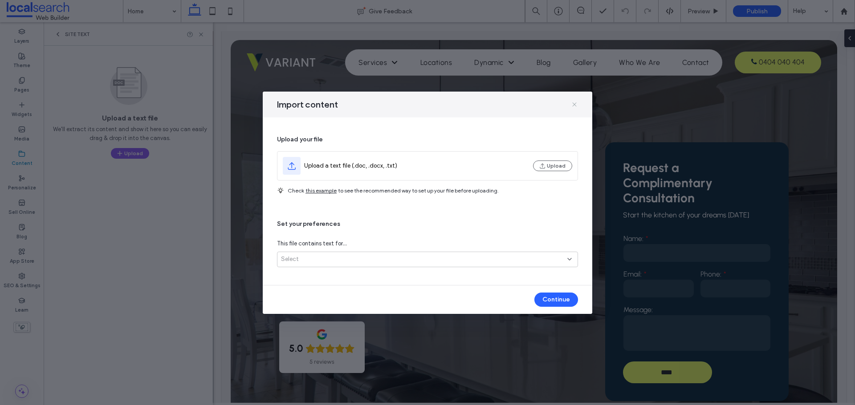
click at [576, 104] on icon at bounding box center [574, 104] width 7 height 7
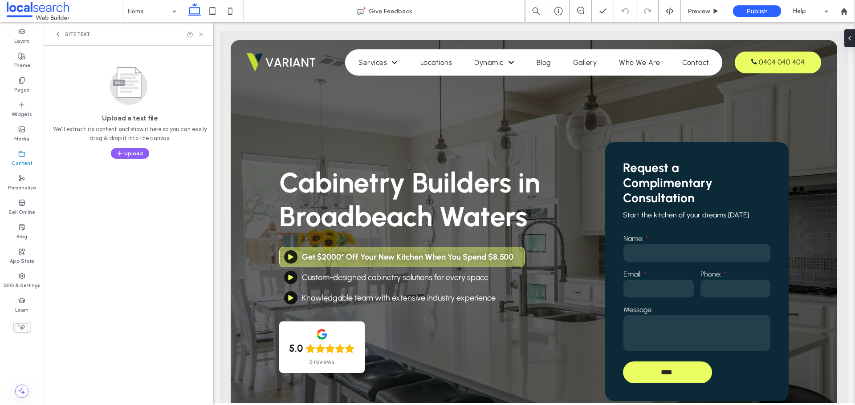
click at [64, 35] on div "Site Text" at bounding box center [72, 34] width 36 height 7
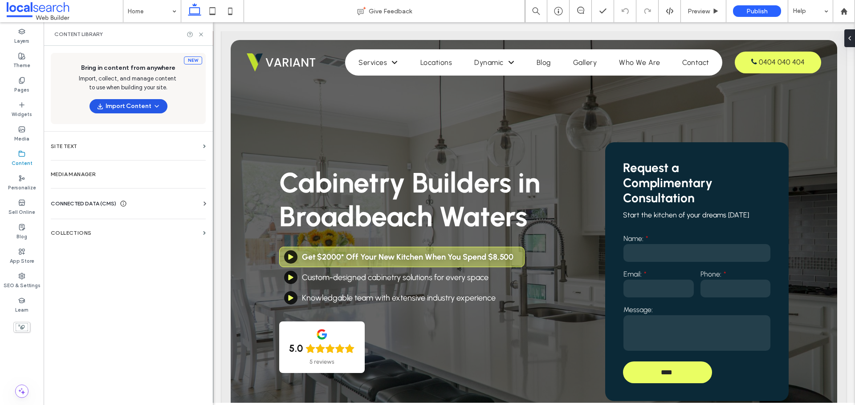
click at [115, 102] on button "Import Content" at bounding box center [128, 106] width 78 height 14
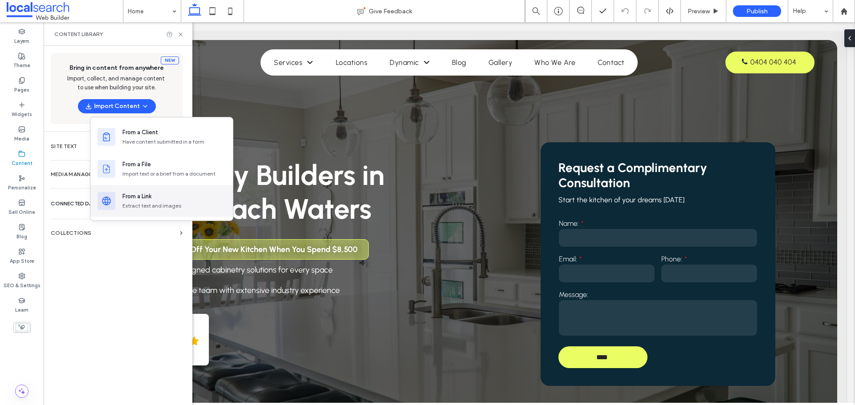
click at [169, 199] on div "From a Link" at bounding box center [173, 196] width 103 height 9
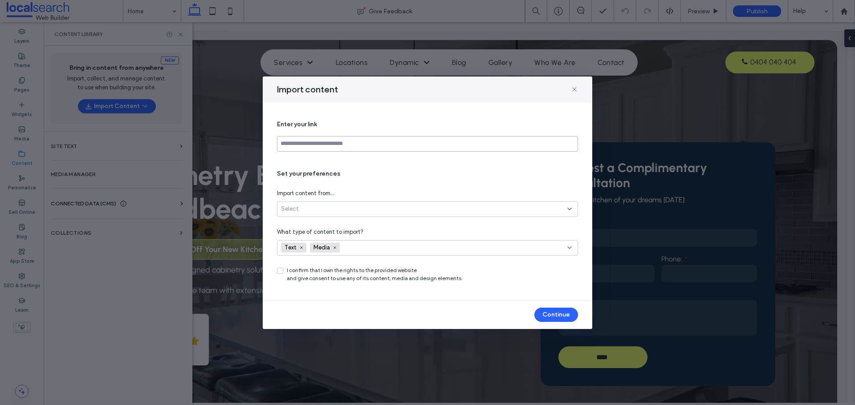
click at [355, 141] on input at bounding box center [427, 144] width 301 height 16
paste input "**********"
type input "**********"
click at [387, 208] on div "Select" at bounding box center [424, 209] width 286 height 9
click at [308, 240] on span "All site pages (up to 30)" at bounding box center [312, 240] width 63 height 9
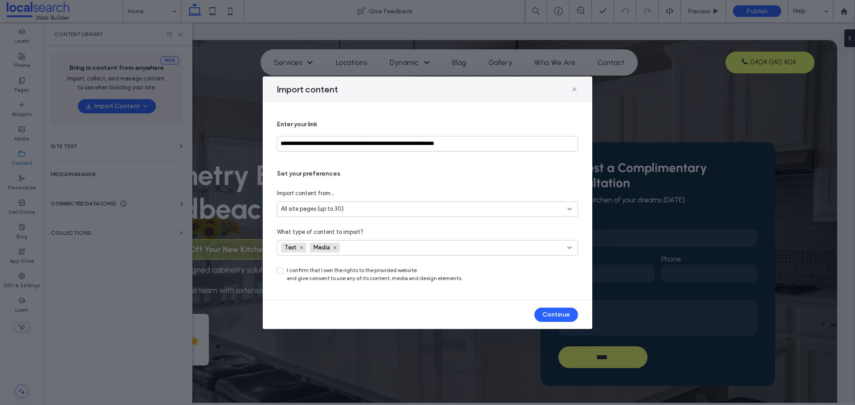
click at [280, 270] on icon at bounding box center [280, 271] width 4 height 3
click at [542, 311] on button "Continue" at bounding box center [556, 315] width 44 height 14
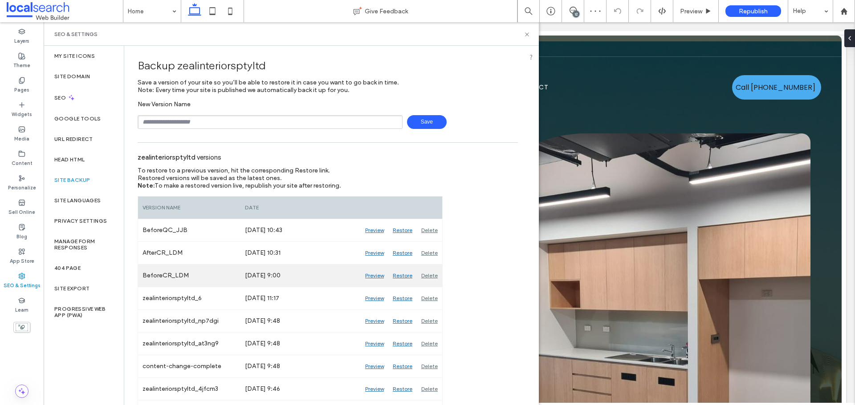
click at [370, 274] on div "Preview" at bounding box center [374, 276] width 28 height 22
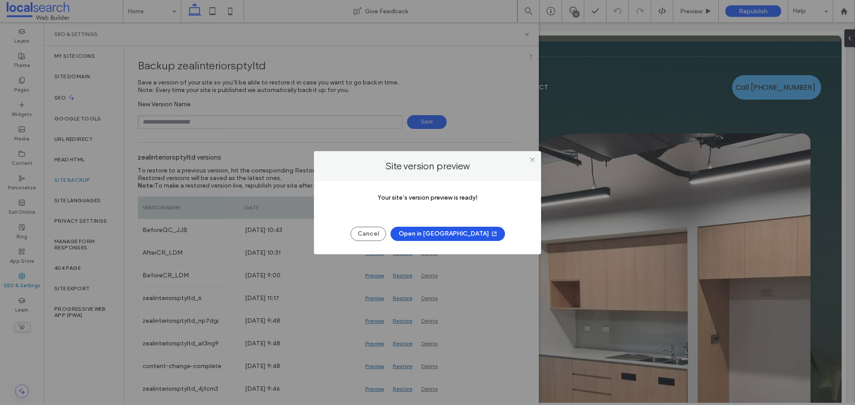
click at [425, 236] on button "Open in [GEOGRAPHIC_DATA]" at bounding box center [447, 234] width 114 height 14
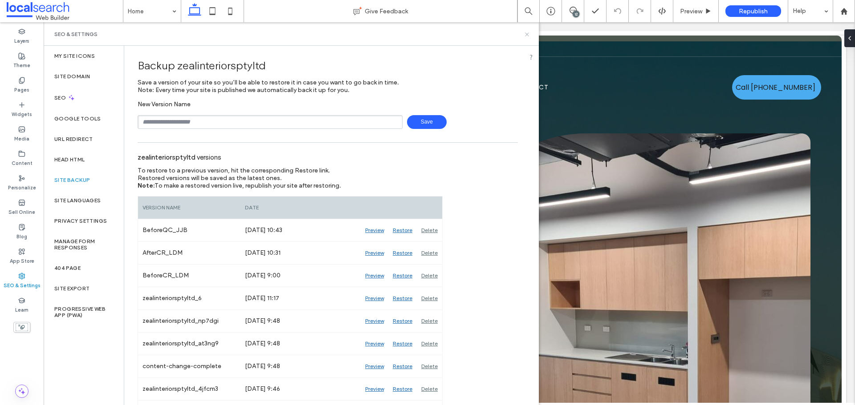
click at [527, 33] on icon at bounding box center [526, 34] width 7 height 7
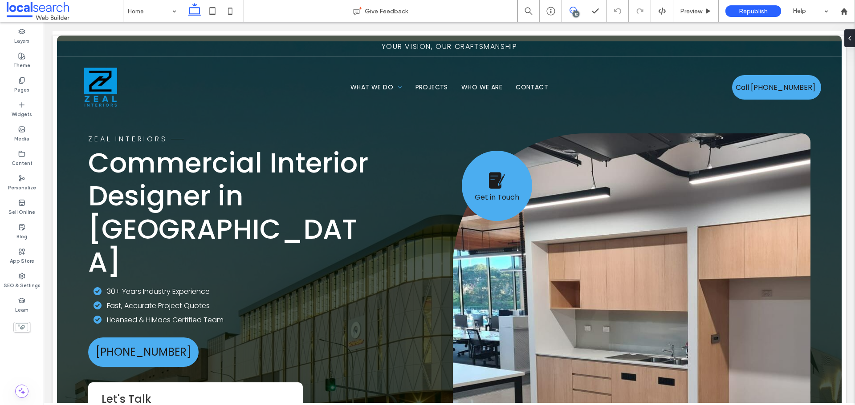
click at [583, 10] on span at bounding box center [573, 10] width 22 height 7
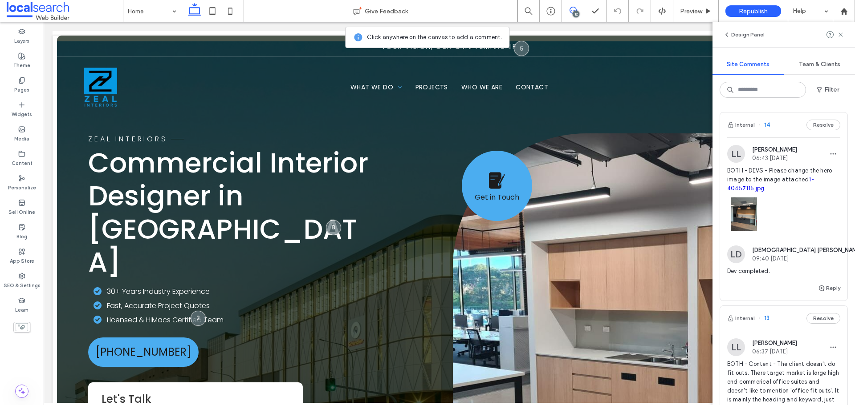
click at [809, 179] on link "1-40457115.jpg" at bounding box center [770, 184] width 87 height 16
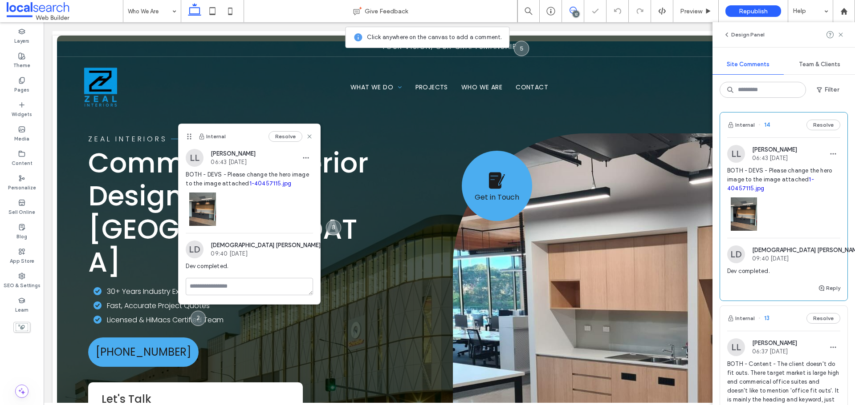
click at [811, 221] on div at bounding box center [783, 212] width 113 height 38
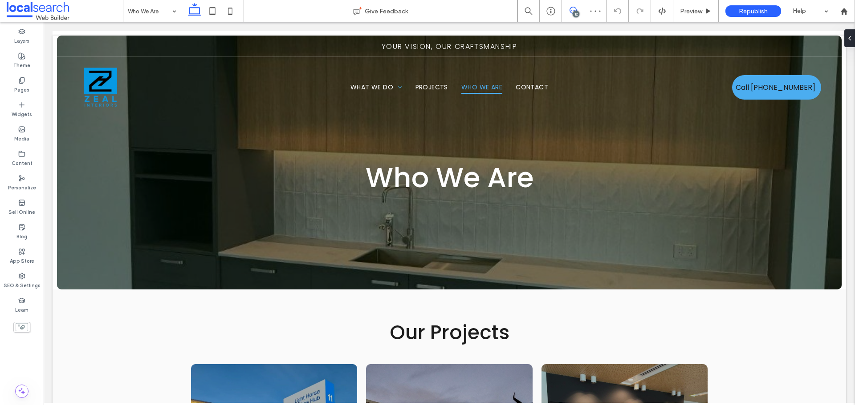
click at [578, 11] on span at bounding box center [573, 10] width 22 height 7
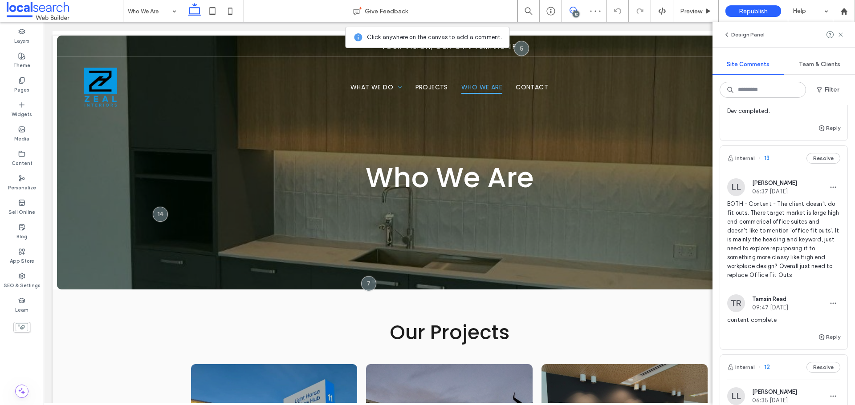
scroll to position [178, 0]
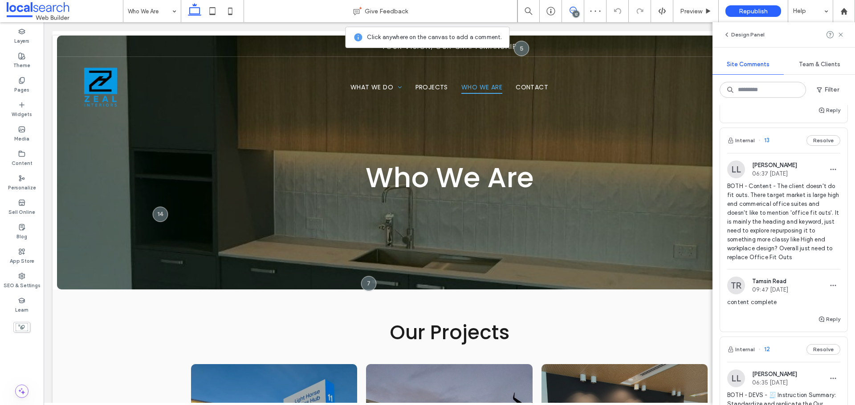
click at [774, 237] on span "BOTH - Content - The client doesn't do fit outs. There target market is large h…" at bounding box center [783, 222] width 113 height 80
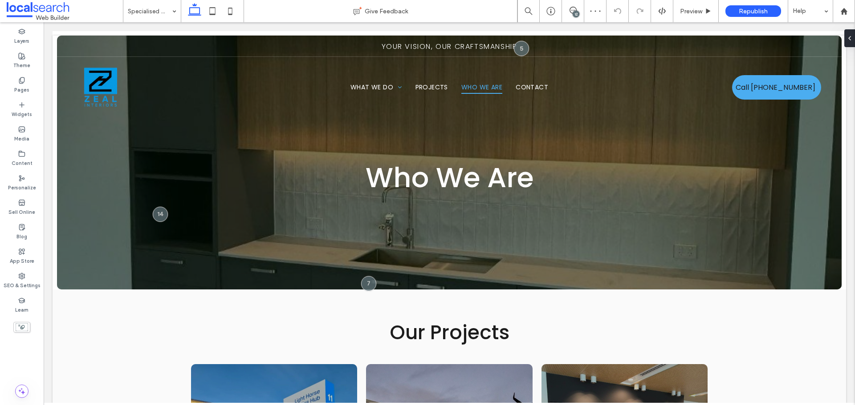
click at [573, 15] on div "12" at bounding box center [575, 14] width 7 height 7
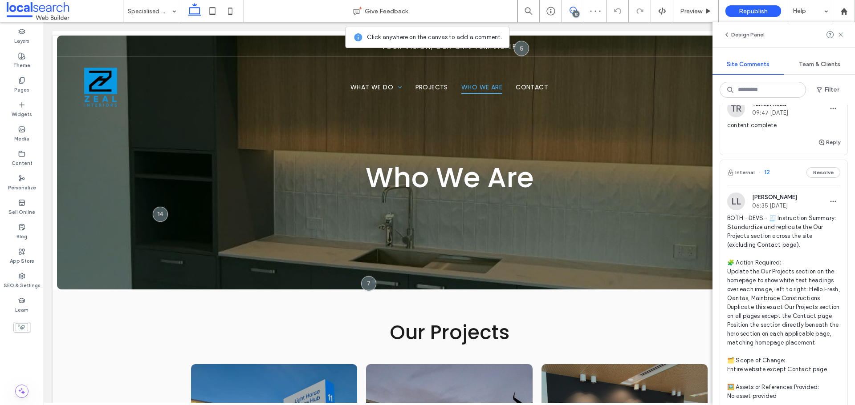
scroll to position [356, 0]
click at [770, 255] on span "BOTH - DEVS - 🧾 Instruction Summary: Standardize and replicate the Our Projects…" at bounding box center [783, 342] width 113 height 258
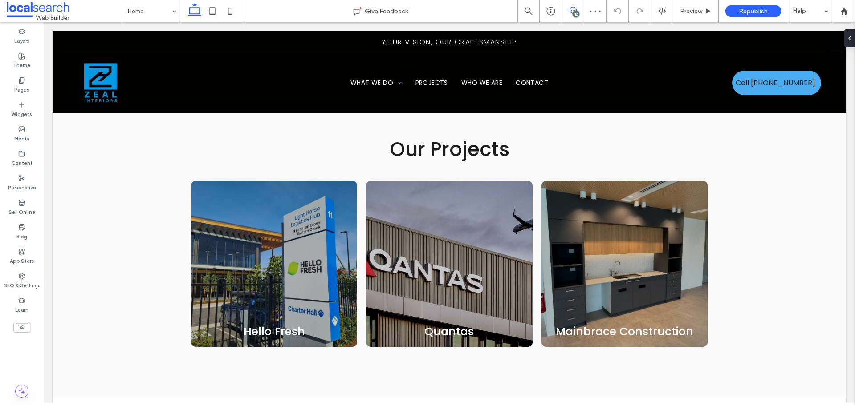
click at [575, 8] on icon at bounding box center [572, 10] width 7 height 7
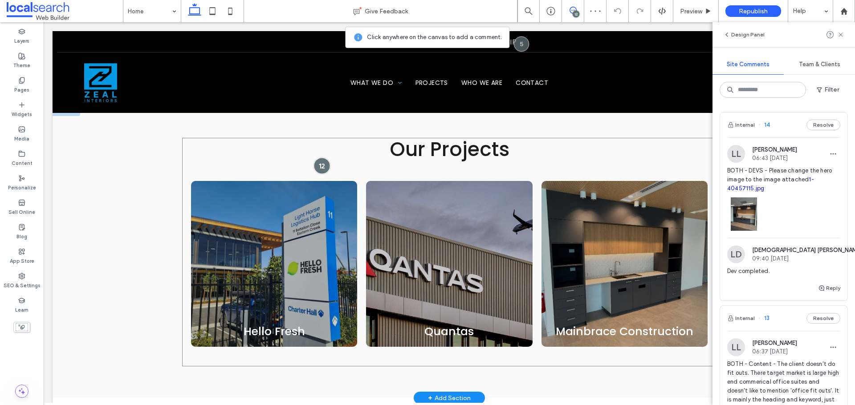
click at [314, 158] on div at bounding box center [322, 166] width 16 height 16
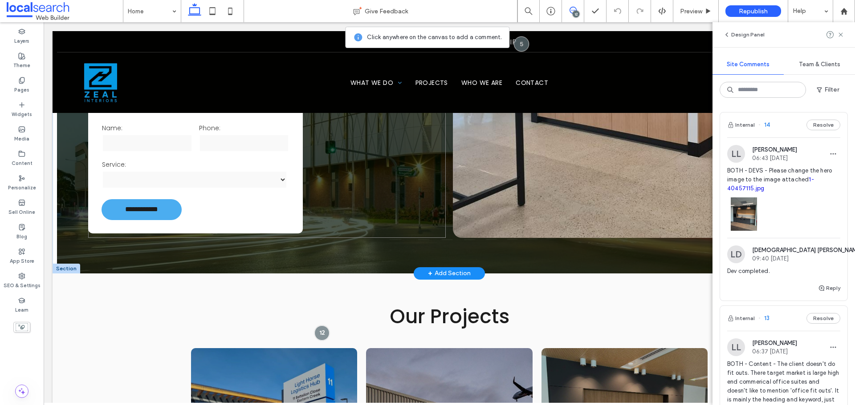
scroll to position [373, 0]
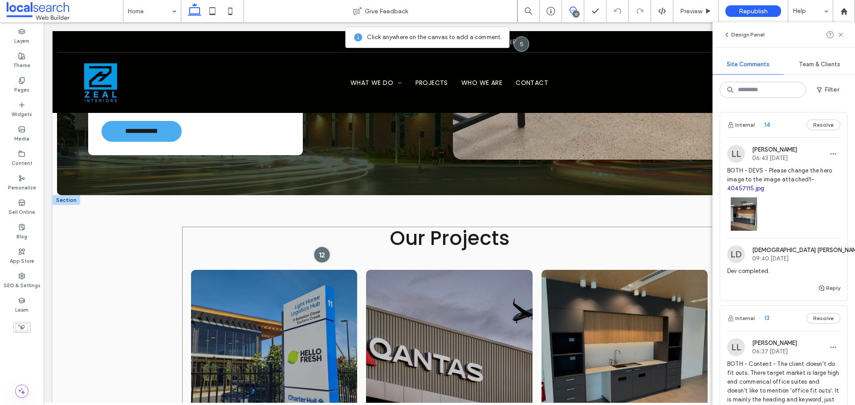
click at [317, 247] on div at bounding box center [322, 255] width 16 height 16
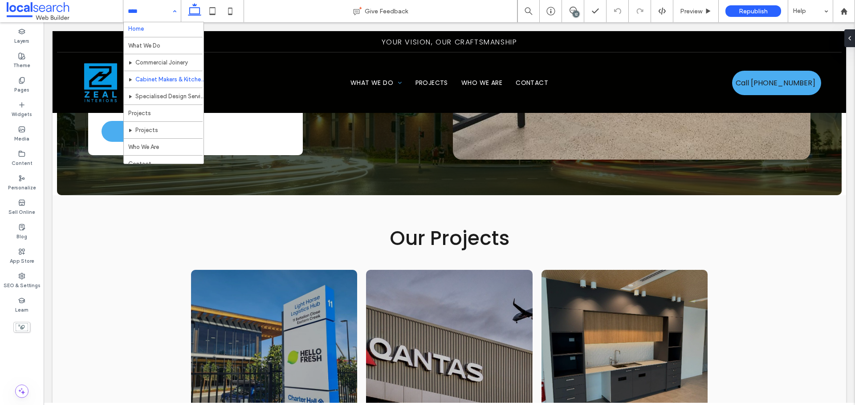
scroll to position [0, 0]
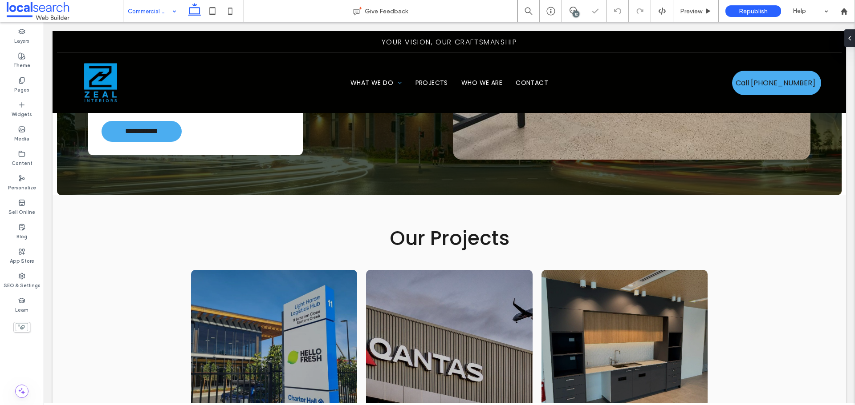
click at [159, 12] on input at bounding box center [150, 11] width 44 height 22
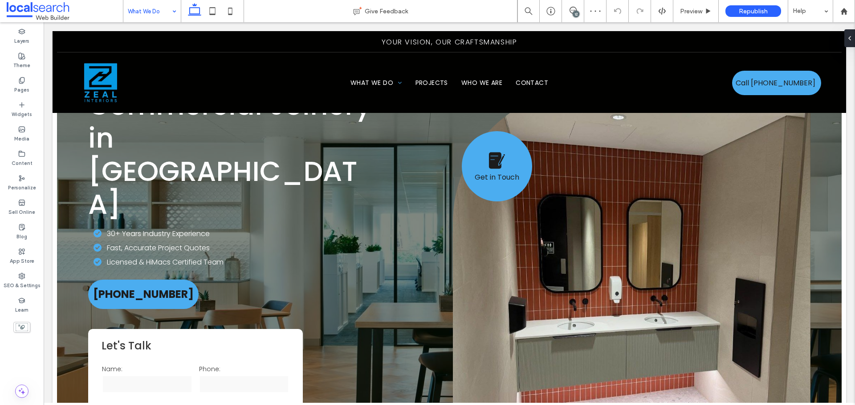
scroll to position [45, 0]
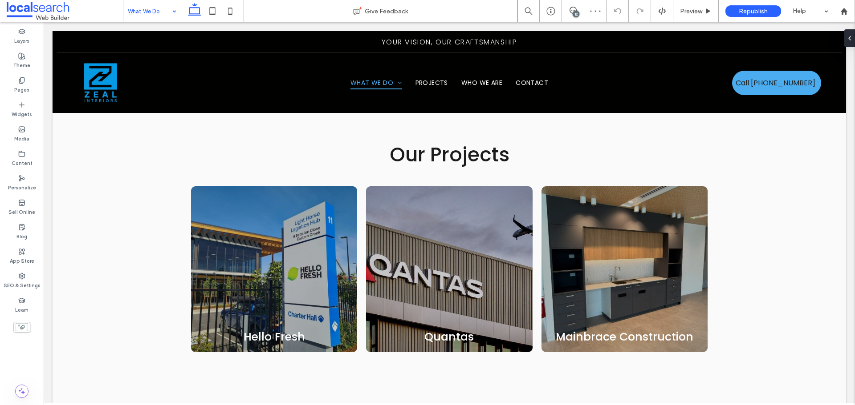
click at [140, 14] on input at bounding box center [150, 11] width 44 height 22
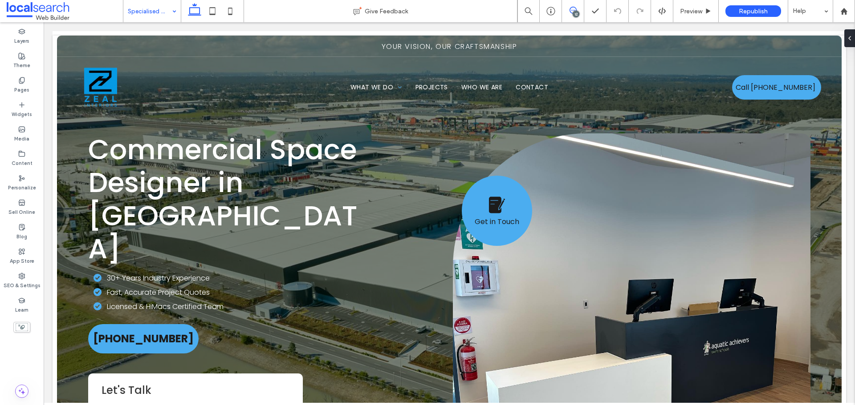
click at [578, 9] on span at bounding box center [573, 10] width 22 height 7
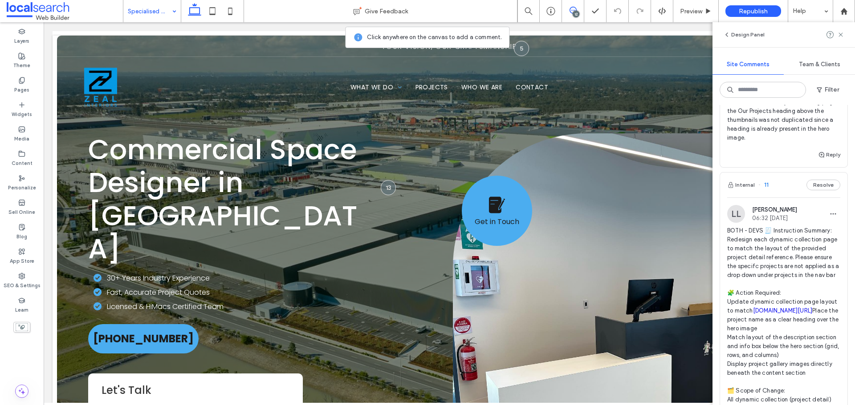
scroll to position [890, 0]
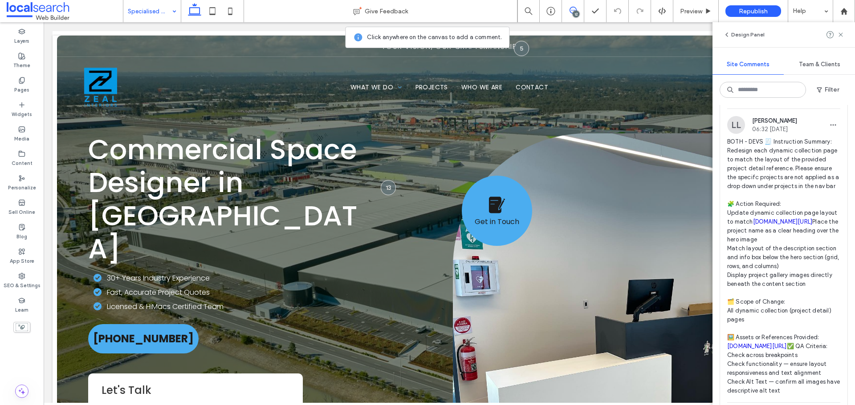
click at [777, 200] on span "BOTH - DEVS 🧾 Instruction Summary: Redesign each dynamic collection page to mat…" at bounding box center [783, 267] width 113 height 258
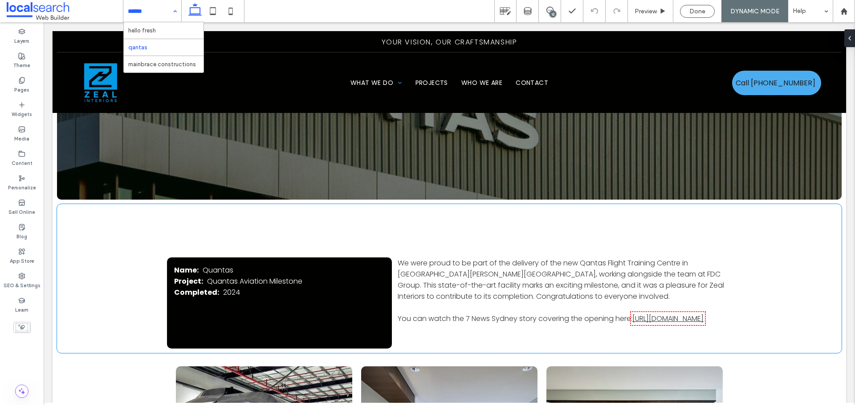
scroll to position [89, 0]
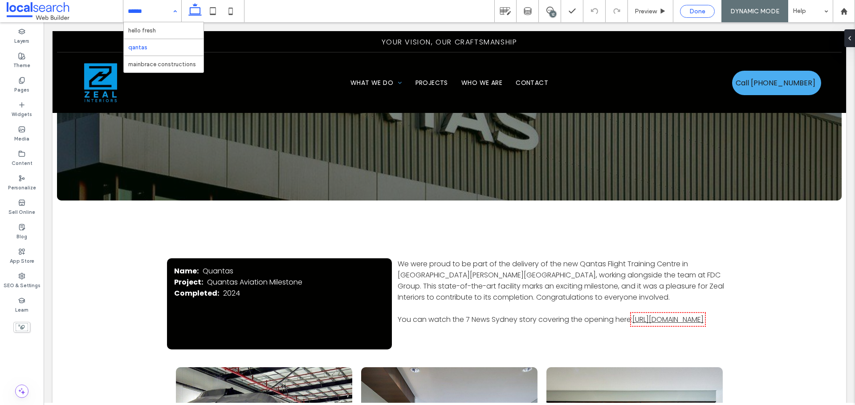
click at [689, 10] on span "Done" at bounding box center [697, 12] width 16 height 8
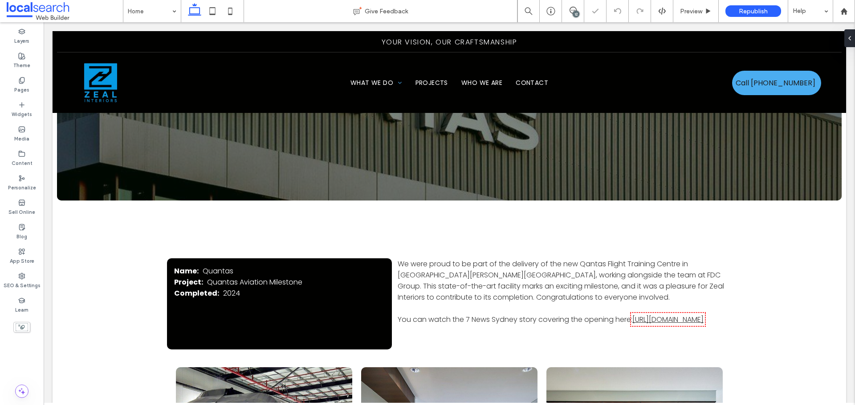
click at [574, 14] on div "12" at bounding box center [575, 14] width 7 height 7
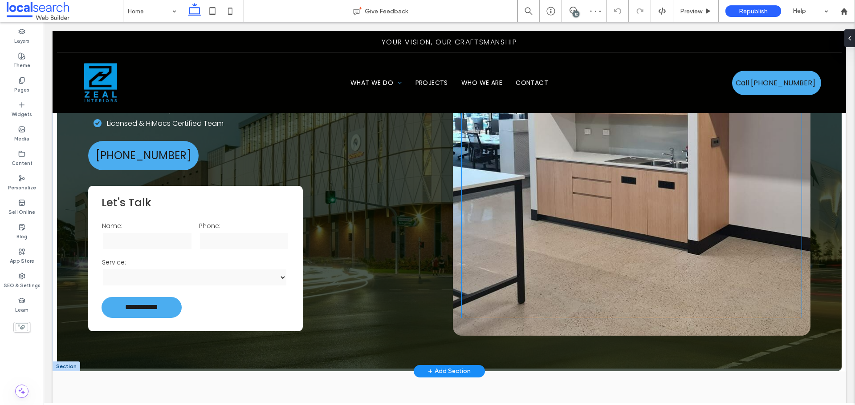
scroll to position [45, 0]
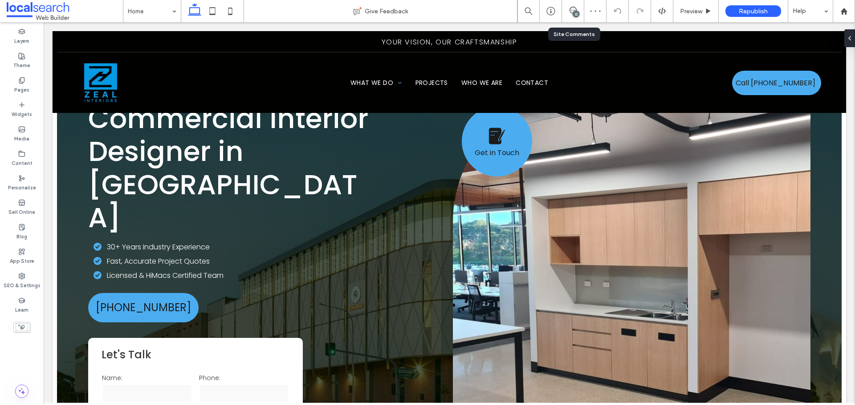
click at [569, 15] on div "12" at bounding box center [573, 11] width 22 height 9
click at [567, 12] on span at bounding box center [573, 10] width 22 height 7
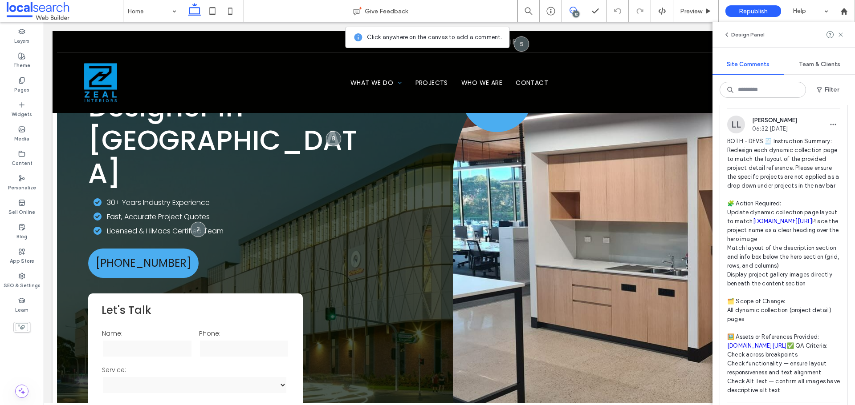
scroll to position [890, 0]
click at [775, 257] on span "BOTH - DEVS 🧾 Instruction Summary: Redesign each dynamic collection page to mat…" at bounding box center [783, 267] width 113 height 258
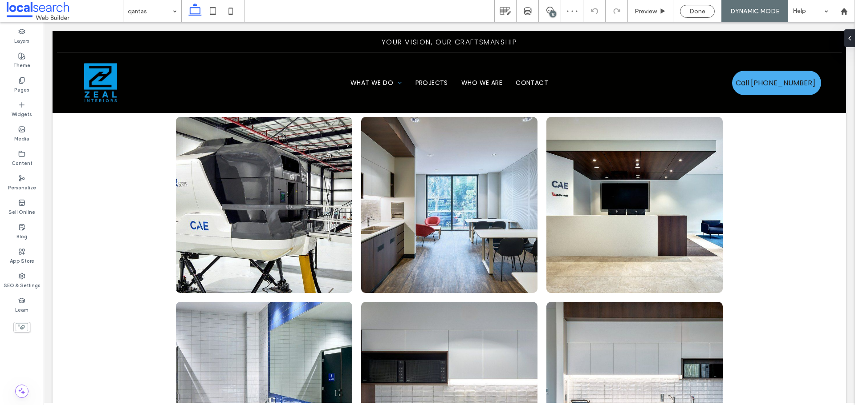
scroll to position [223, 0]
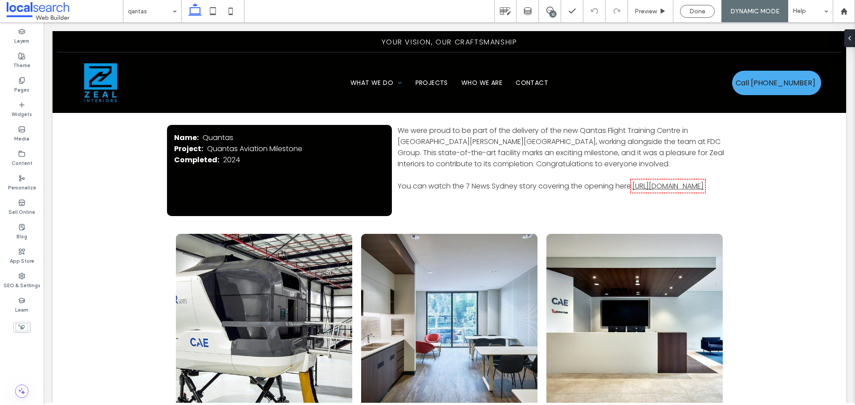
click at [684, 8] on div "Done" at bounding box center [697, 12] width 34 height 8
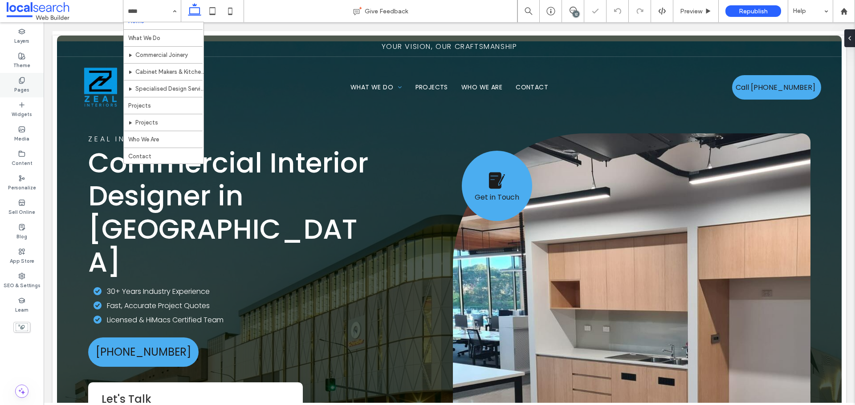
click at [28, 79] on div "Pages" at bounding box center [22, 85] width 44 height 24
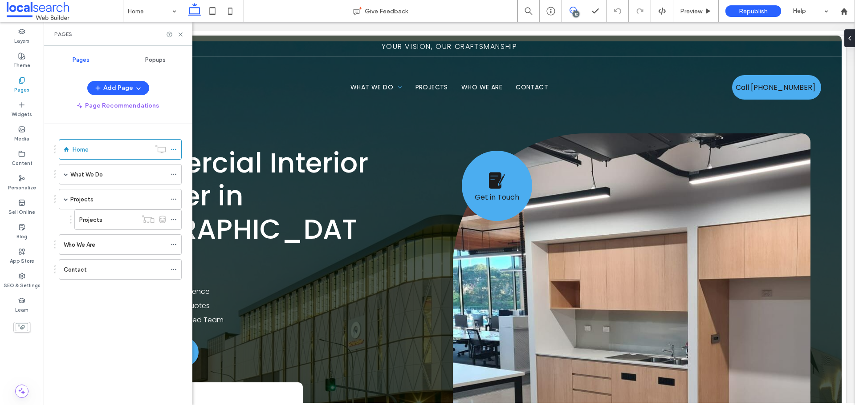
click at [571, 8] on icon at bounding box center [572, 10] width 7 height 7
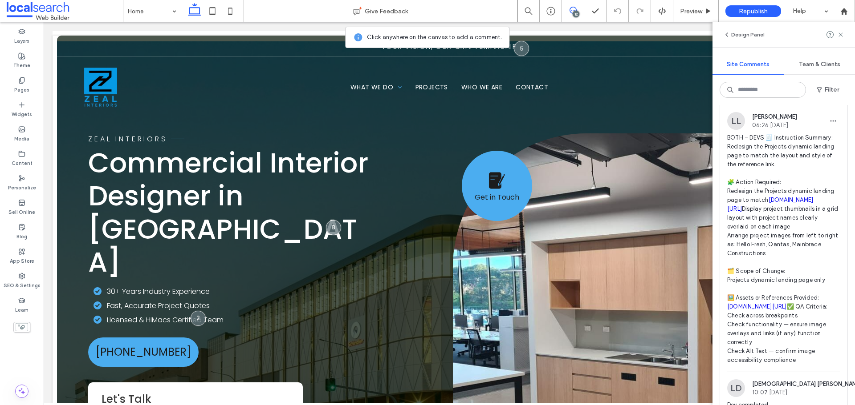
scroll to position [1335, 0]
click at [775, 243] on span "BOTH = DEVS 🧾 Instruction Summary: Redesign the Projects dynamic landing page t…" at bounding box center [783, 248] width 113 height 231
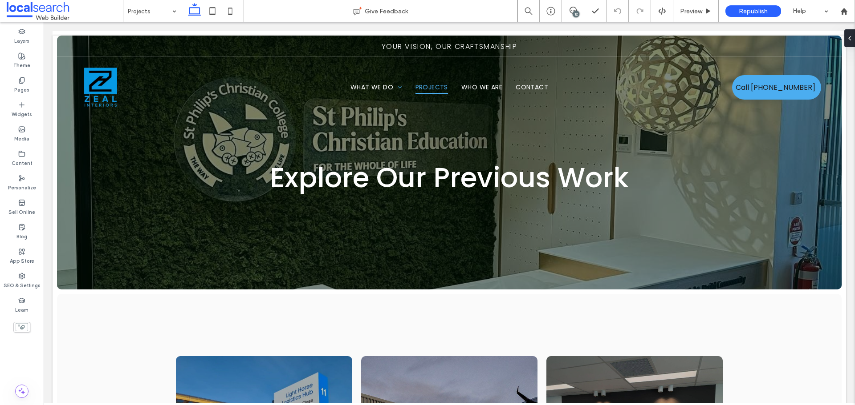
click at [576, 11] on div "12" at bounding box center [575, 14] width 7 height 7
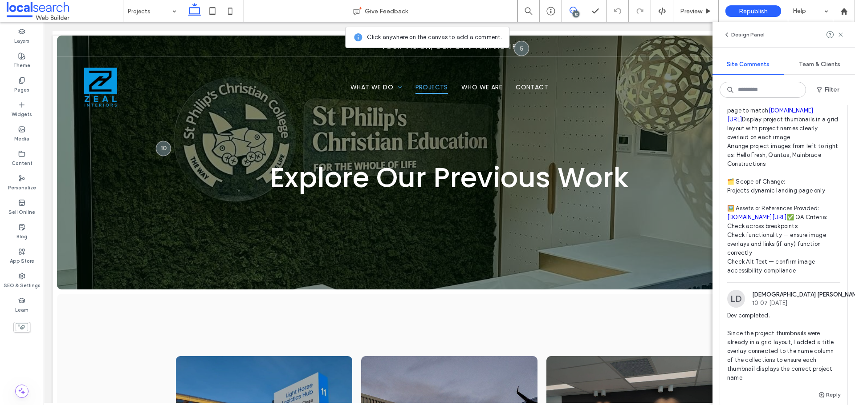
scroll to position [1380, 0]
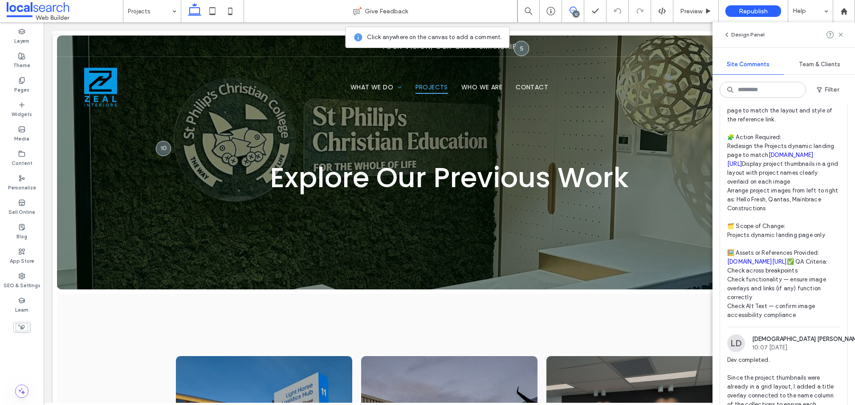
click at [755, 211] on span "BOTH = DEVS 🧾 Instruction Summary: Redesign the Projects dynamic landing page t…" at bounding box center [783, 204] width 113 height 231
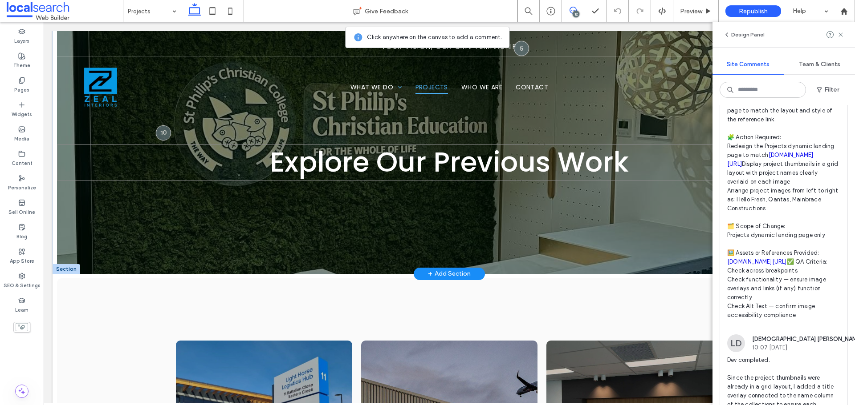
scroll to position [0, 0]
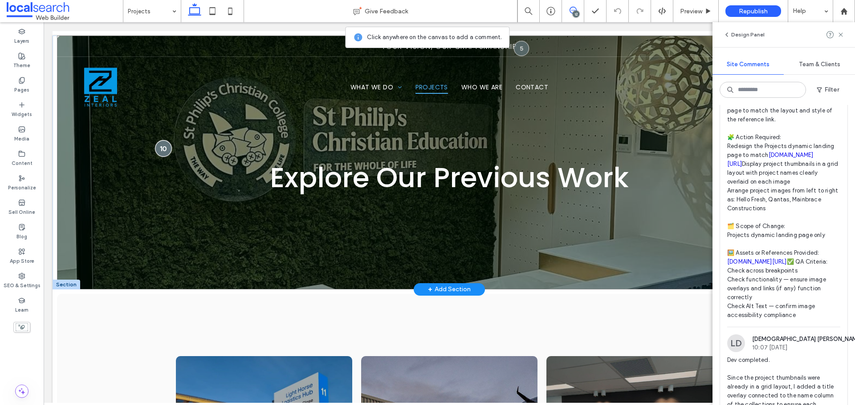
click at [161, 147] on div at bounding box center [163, 148] width 16 height 16
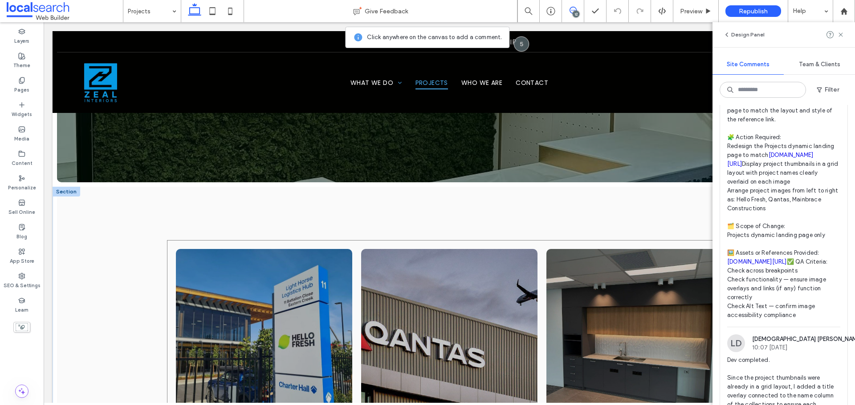
scroll to position [89, 0]
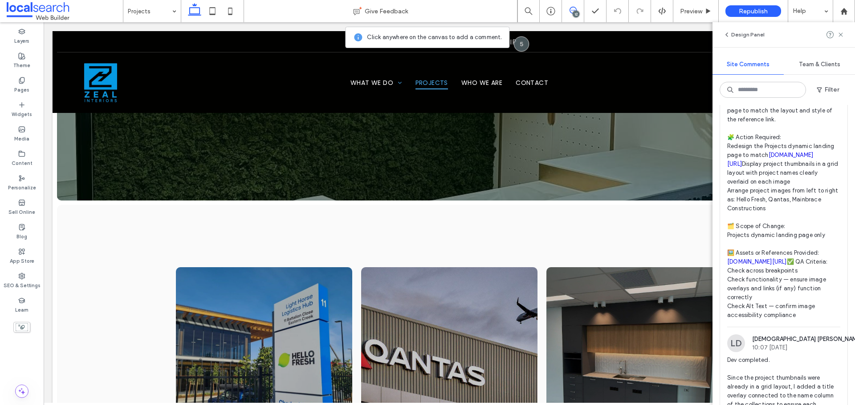
click at [577, 12] on div "12" at bounding box center [575, 14] width 7 height 7
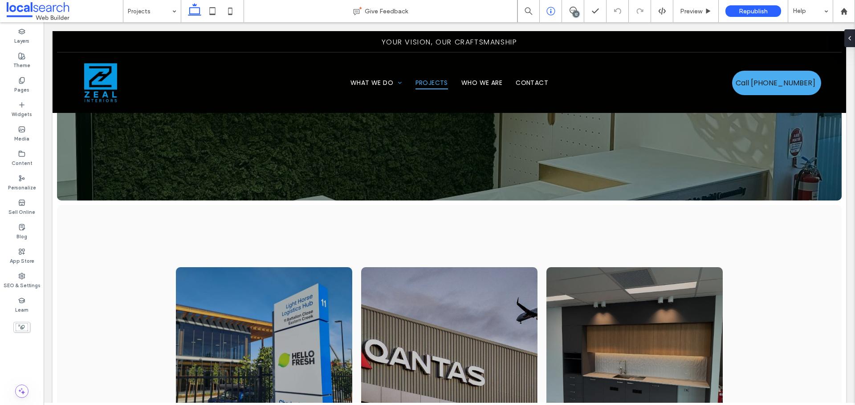
scroll to position [0, 0]
click at [16, 280] on label "SEO & Settings" at bounding box center [22, 285] width 37 height 10
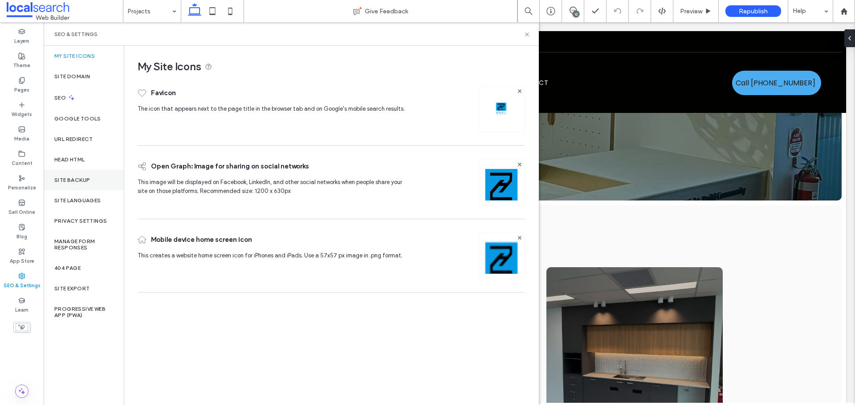
click at [87, 179] on label "Site Backup" at bounding box center [72, 180] width 36 height 6
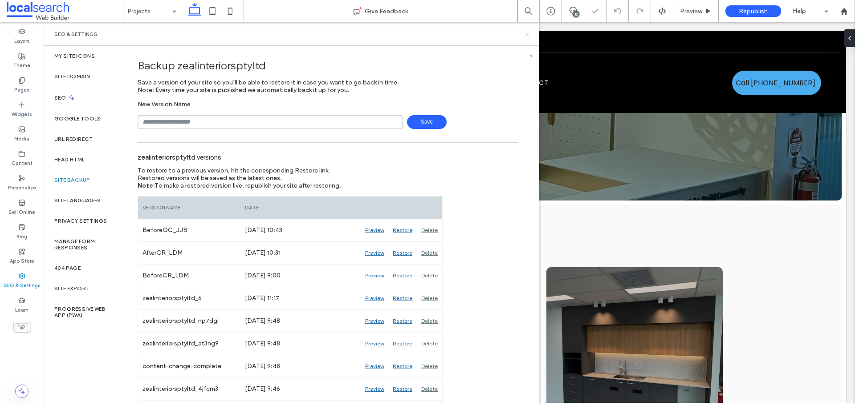
click at [527, 32] on icon at bounding box center [526, 34] width 7 height 7
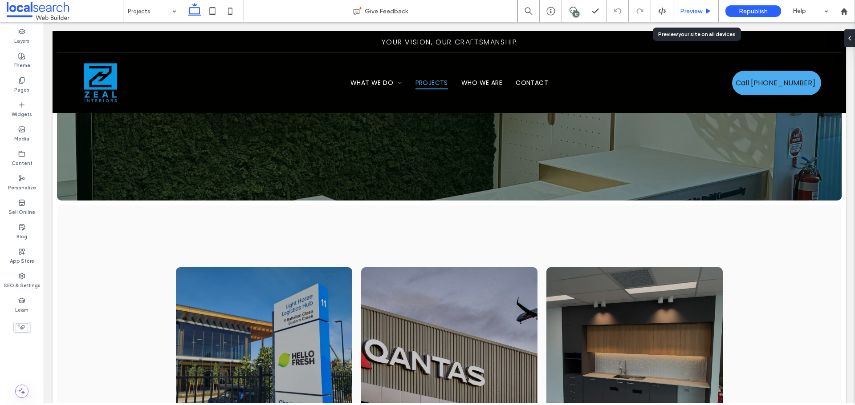
click at [692, 11] on span "Preview" at bounding box center [691, 12] width 22 height 8
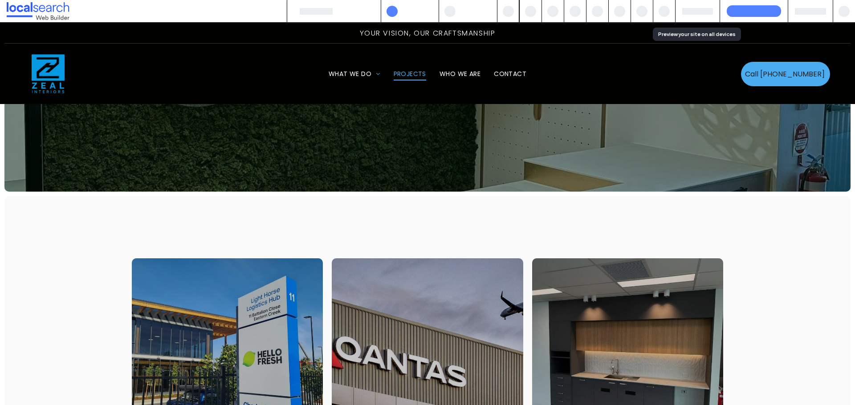
scroll to position [80, 0]
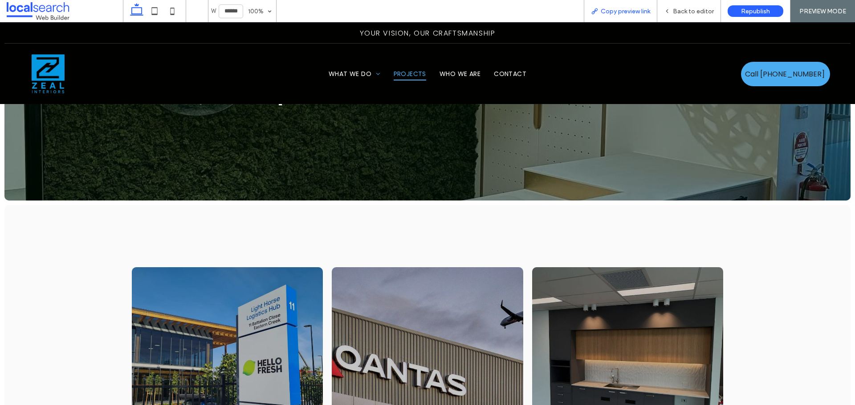
click at [620, 12] on span "Copy preview link" at bounding box center [624, 12] width 49 height 8
click at [683, 9] on span "Back to editor" at bounding box center [692, 12] width 41 height 8
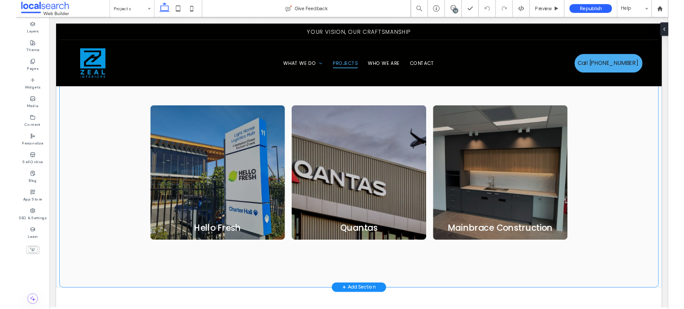
scroll to position [223, 0]
